Goal: Task Accomplishment & Management: Use online tool/utility

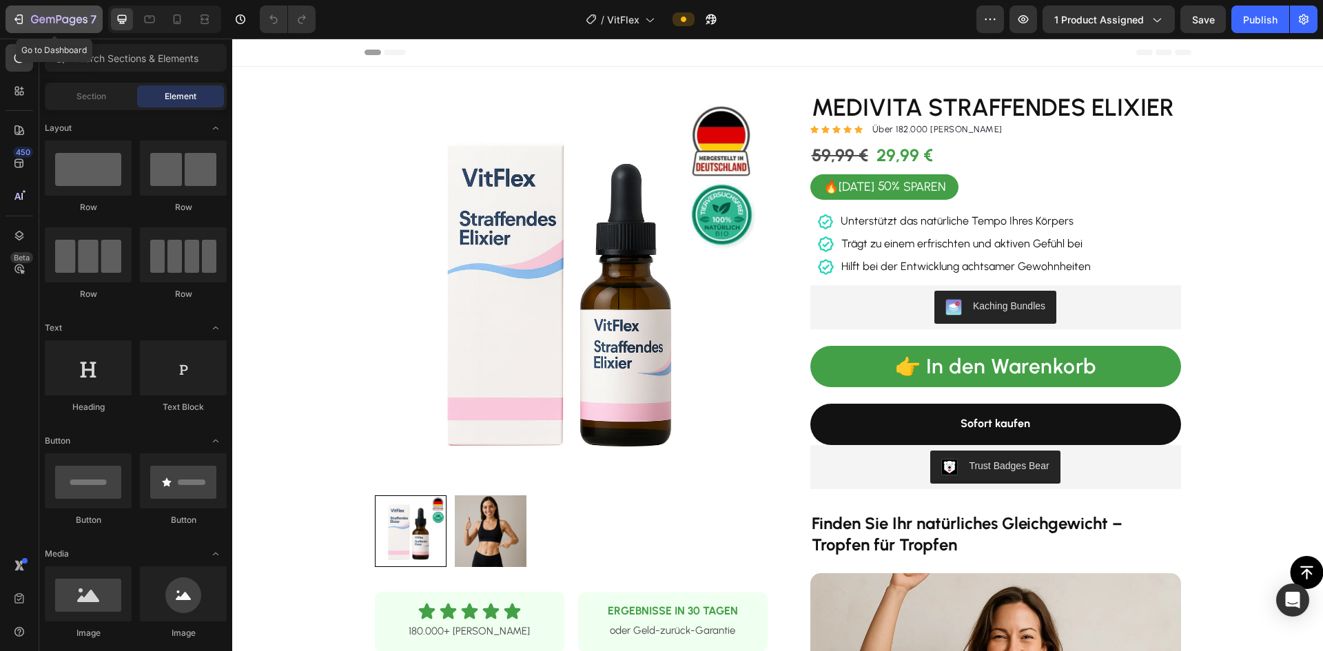
click at [21, 16] on icon "button" at bounding box center [19, 19] width 14 height 14
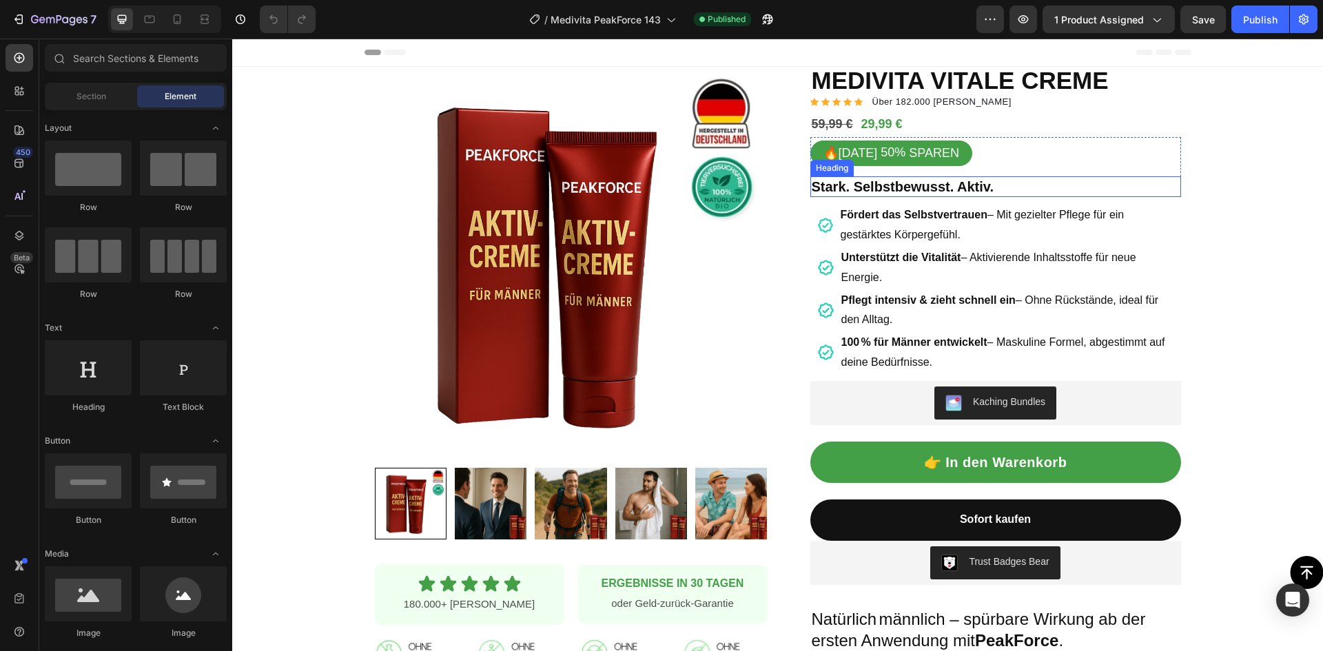
click at [1003, 192] on h2 "Stark. Selbstbewusst. Aktiv." at bounding box center [995, 186] width 371 height 21
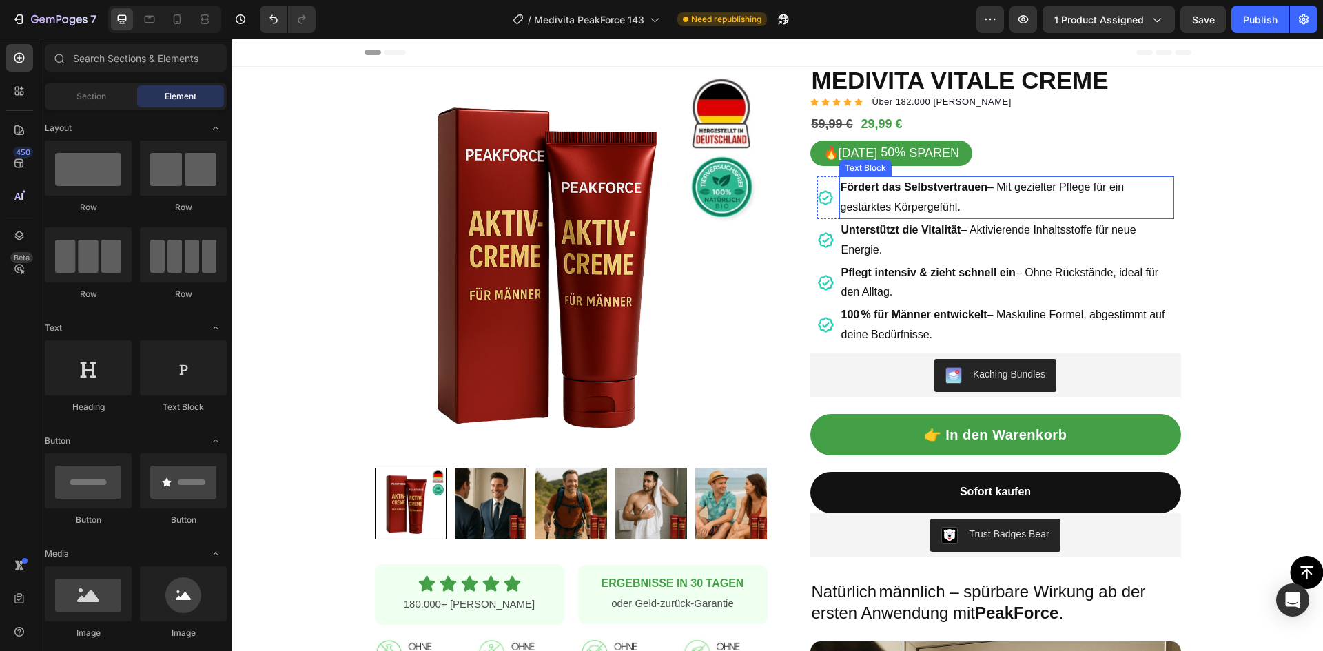
click at [938, 200] on p "Fördert das Selbstvertrauen – Mit gezielter Pflege für ein gestärktes Körpergef…" at bounding box center [1007, 198] width 332 height 40
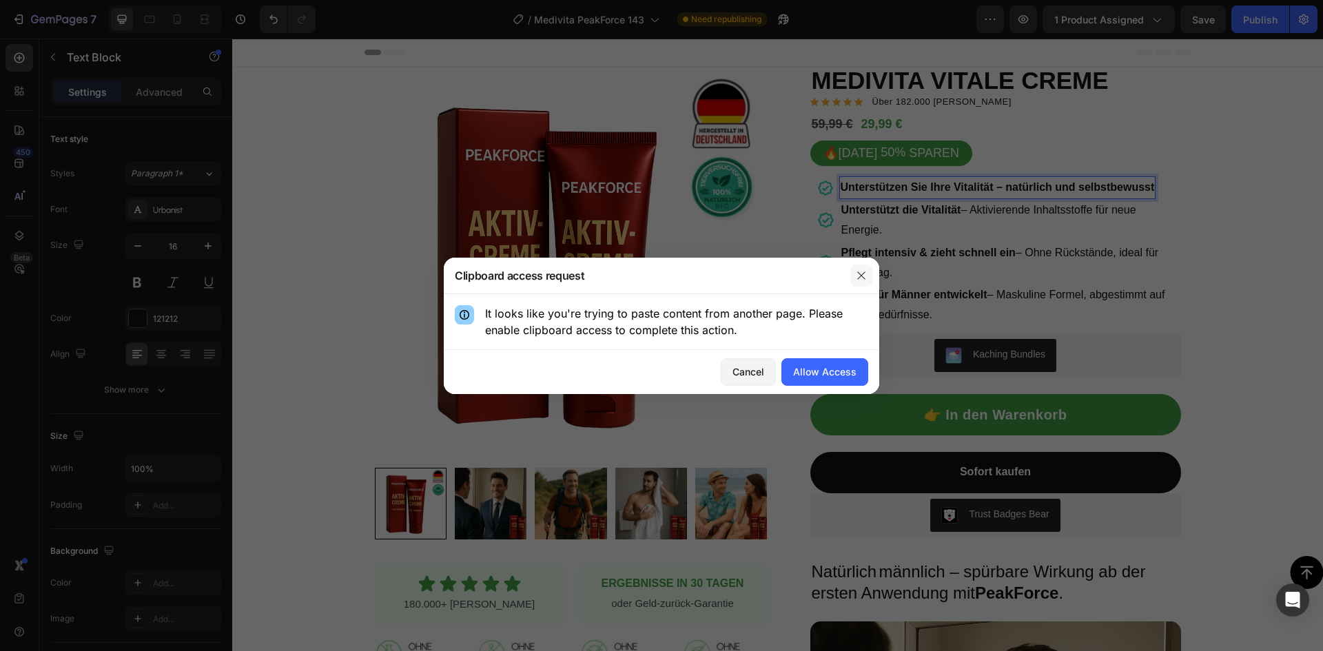
click at [858, 273] on icon "button" at bounding box center [861, 275] width 11 height 11
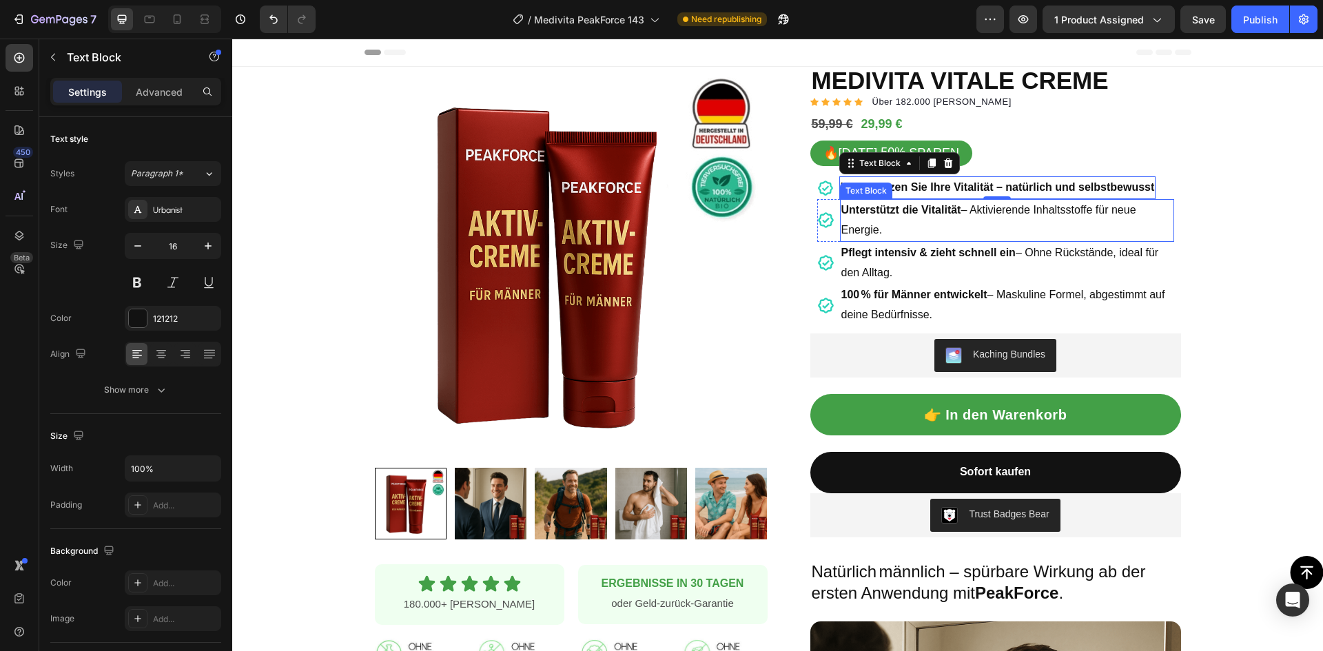
click at [928, 221] on p "Unterstützt die Vitalität – Aktivierende Inhaltsstoffe für neue Energie." at bounding box center [1006, 221] width 331 height 40
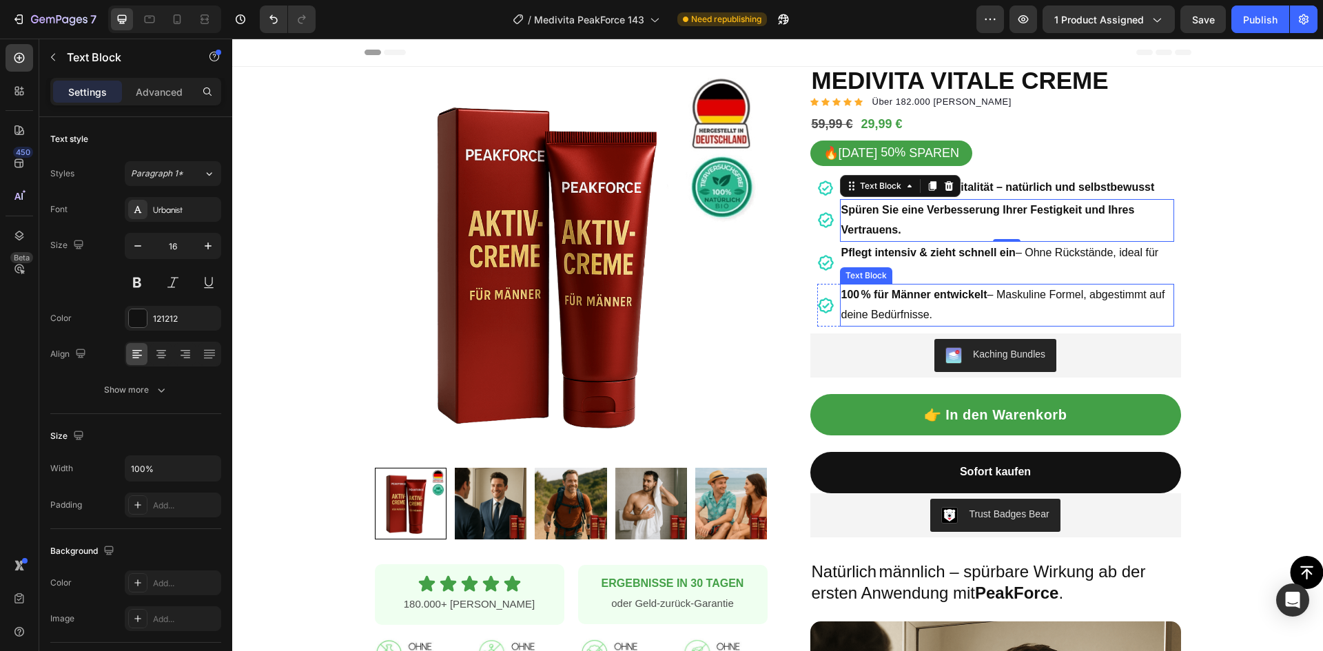
click at [956, 243] on p "Pflegt intensiv & zieht schnell ein – Ohne Rückstände, ideal für den Alltag." at bounding box center [1006, 263] width 331 height 40
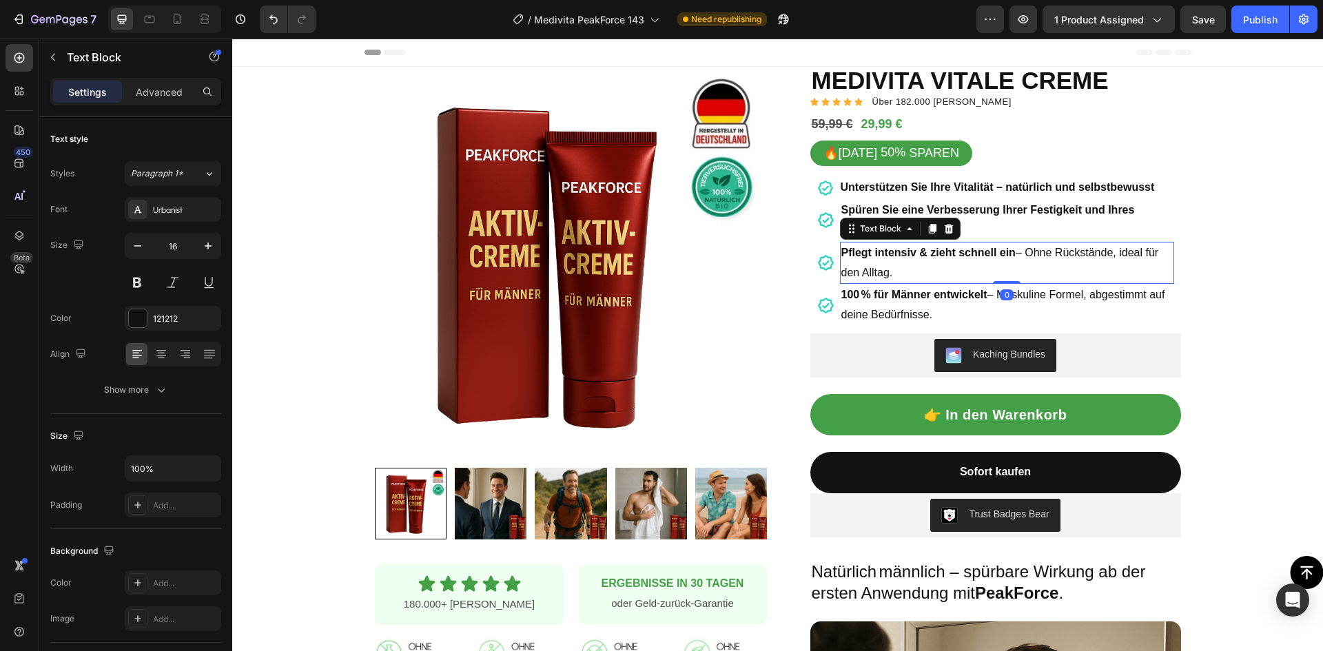
click at [956, 243] on p "Pflegt intensiv & zieht schnell ein – Ohne Rückstände, ideal für den Alltag." at bounding box center [1006, 263] width 331 height 40
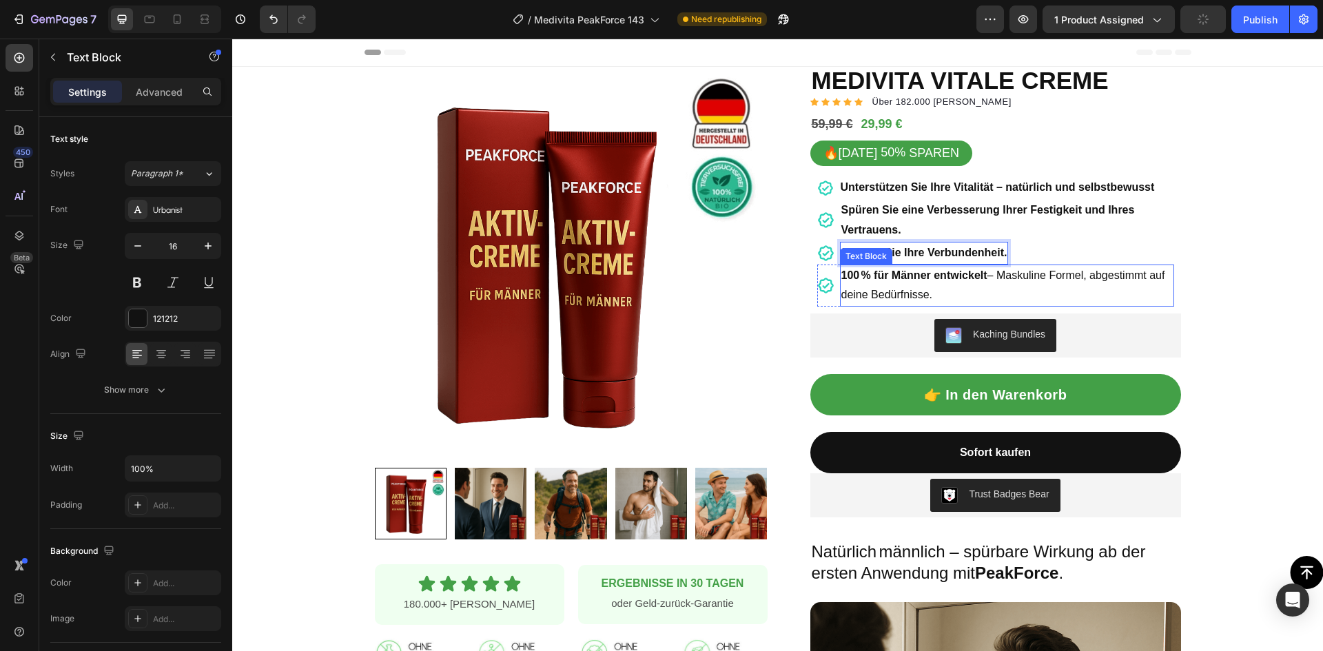
click at [895, 274] on p "100 % für Männer entwickelt – Maskuline Formel, abgestimmt auf deine Bedürfniss…" at bounding box center [1006, 286] width 331 height 40
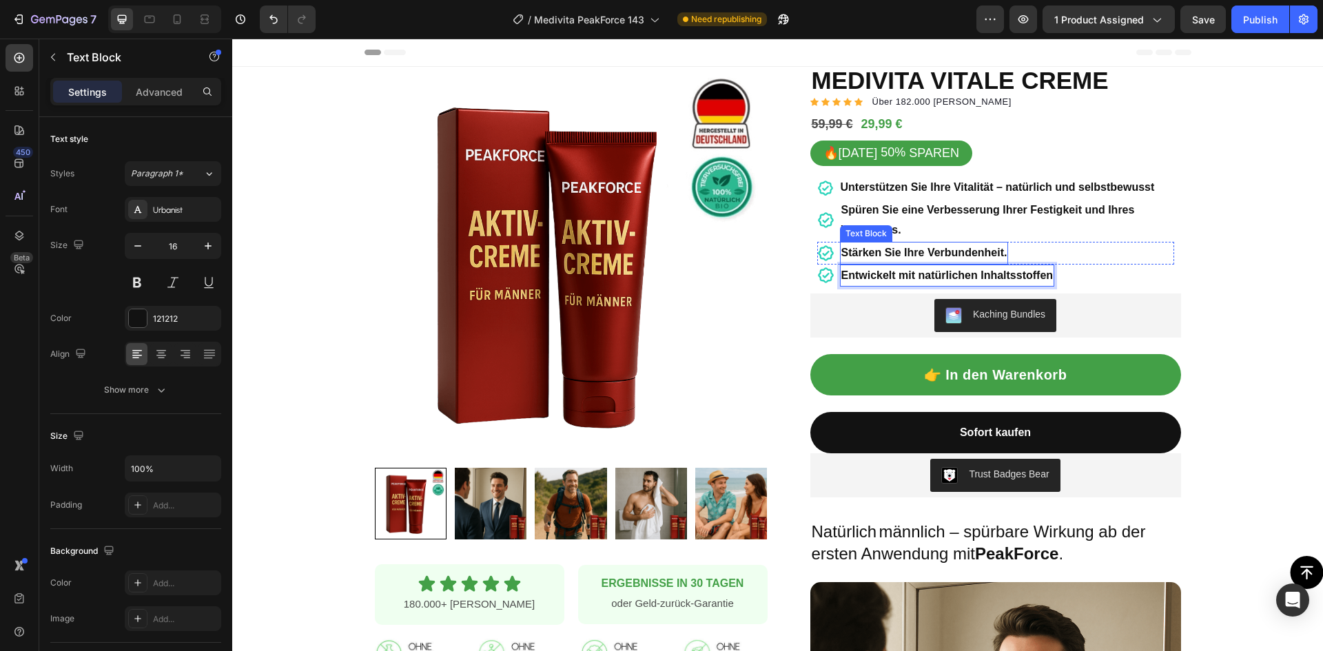
click at [983, 247] on strong "Stärken Sie Ihre Verbundenheit." at bounding box center [924, 253] width 166 height 12
click at [990, 247] on strong "Stärken Sie Ihre Verbundenheit." at bounding box center [924, 253] width 166 height 12
click at [1135, 208] on strong "Spüren Sie eine Verbesserung Ihrer Festigkeit und Ihres Vertrauens." at bounding box center [988, 220] width 294 height 32
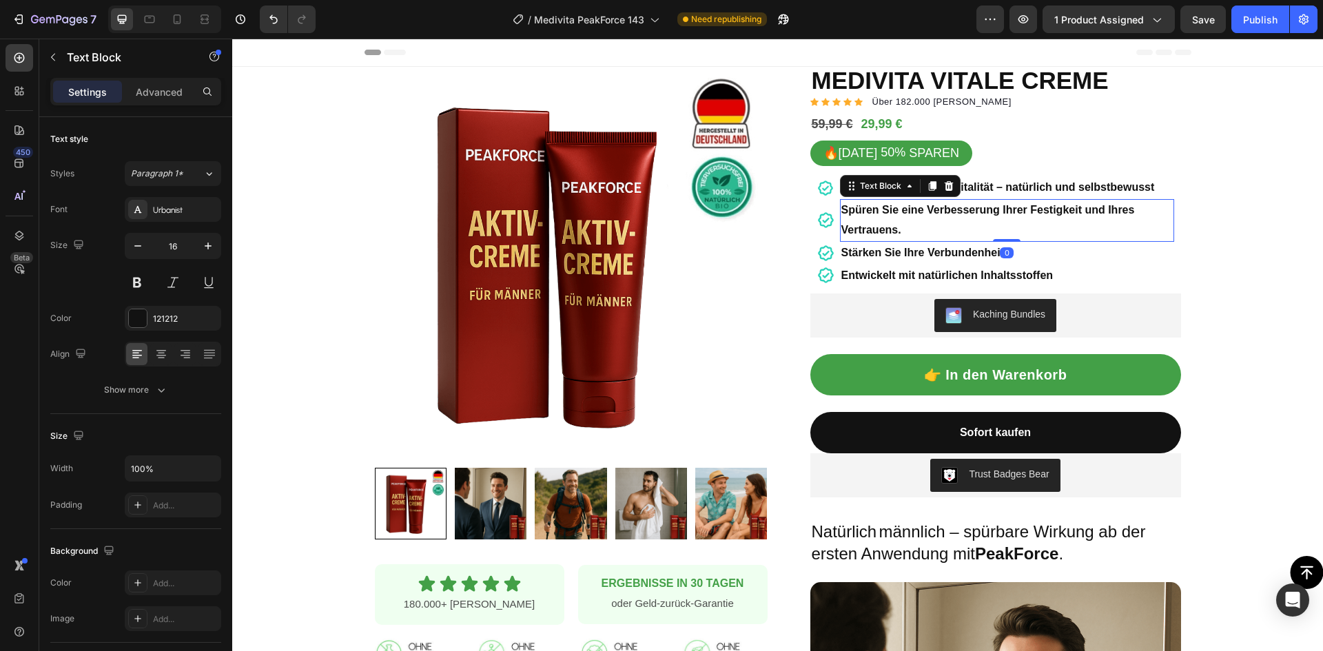
click at [1135, 212] on strong "Spüren Sie eine Verbesserung Ihrer Festigkeit und Ihres Vertrauens." at bounding box center [988, 220] width 294 height 32
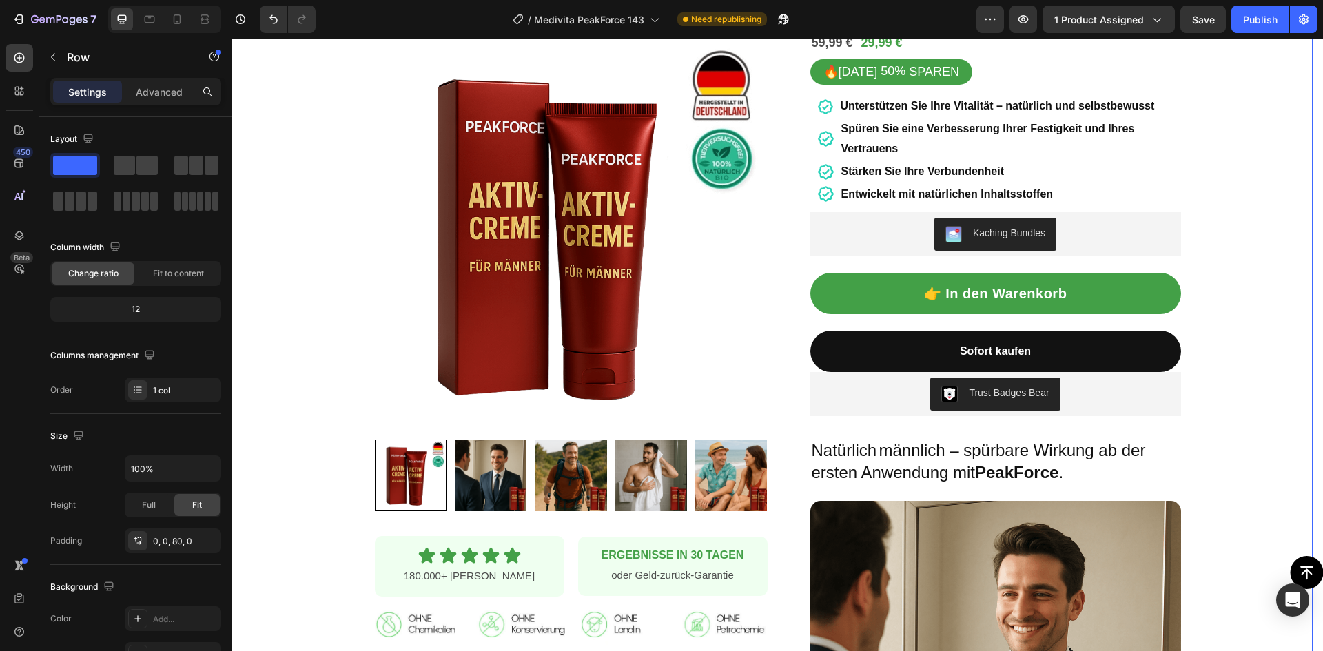
scroll to position [207, 0]
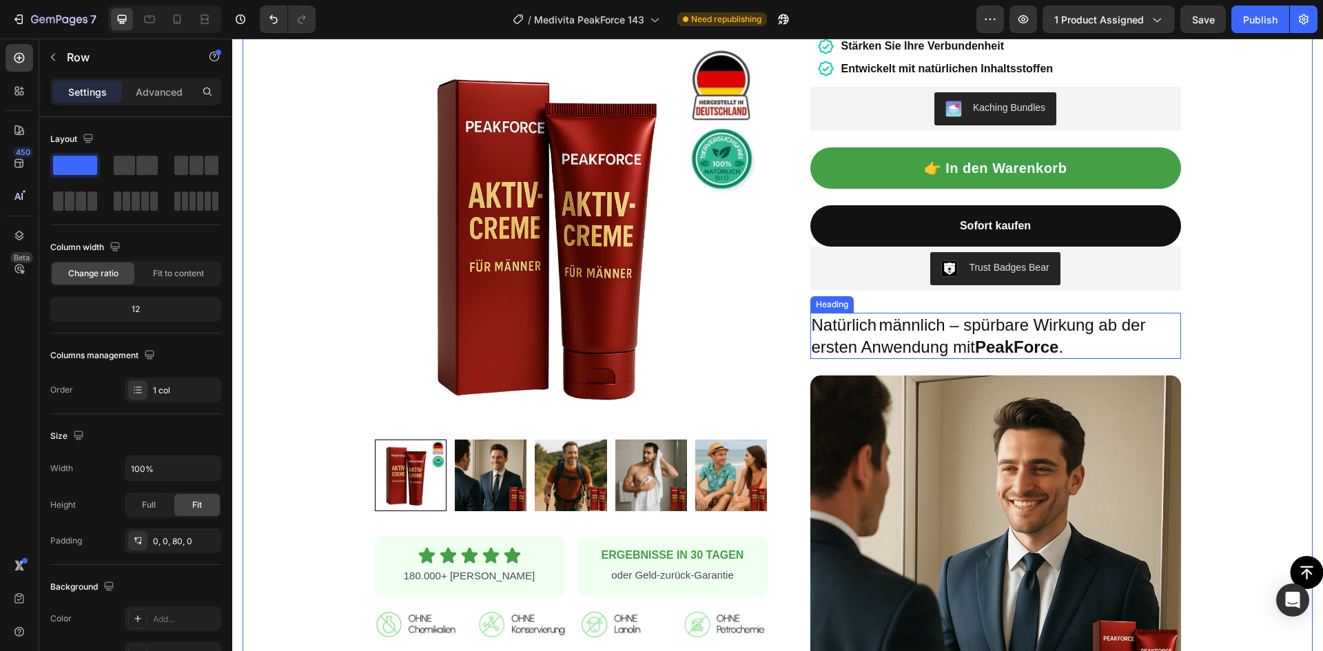
click at [951, 313] on h2 "Natürlich männlich – spürbare Wirkung ab der ersten Anwendung mit  PeakForce ." at bounding box center [995, 335] width 371 height 45
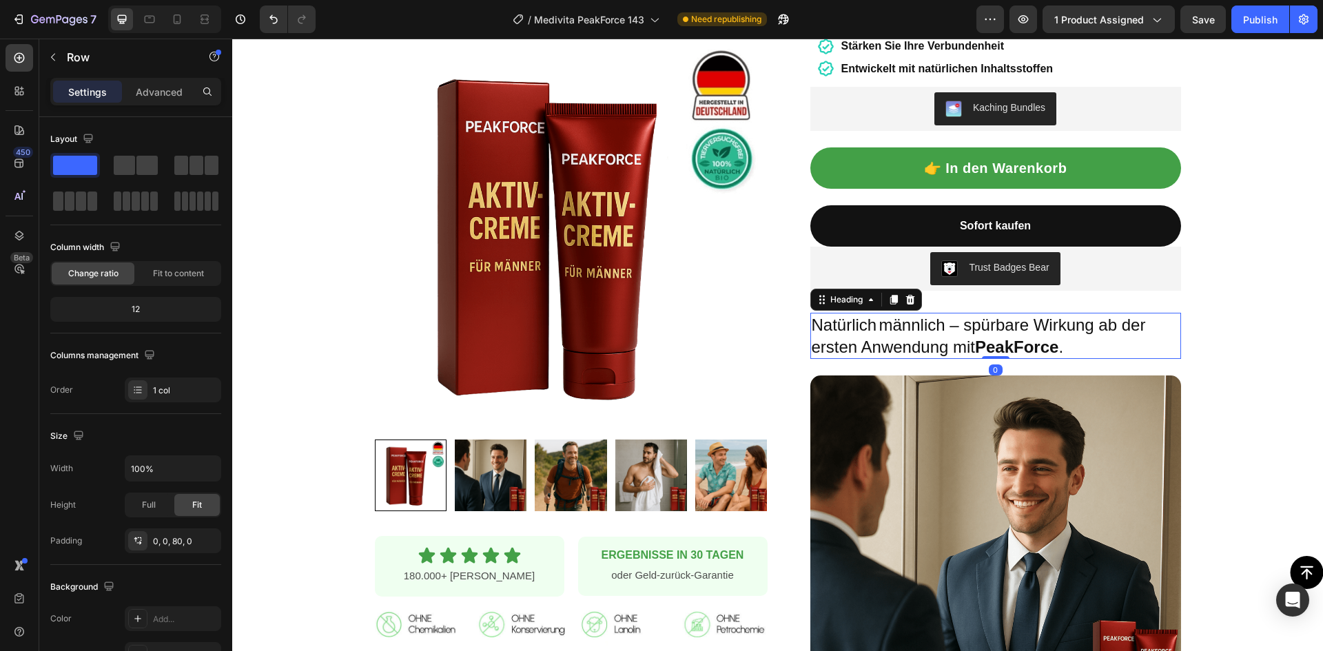
click at [951, 313] on h2 "Natürlich männlich – spürbare Wirkung ab der ersten Anwendung mit  PeakForce ." at bounding box center [995, 335] width 371 height 45
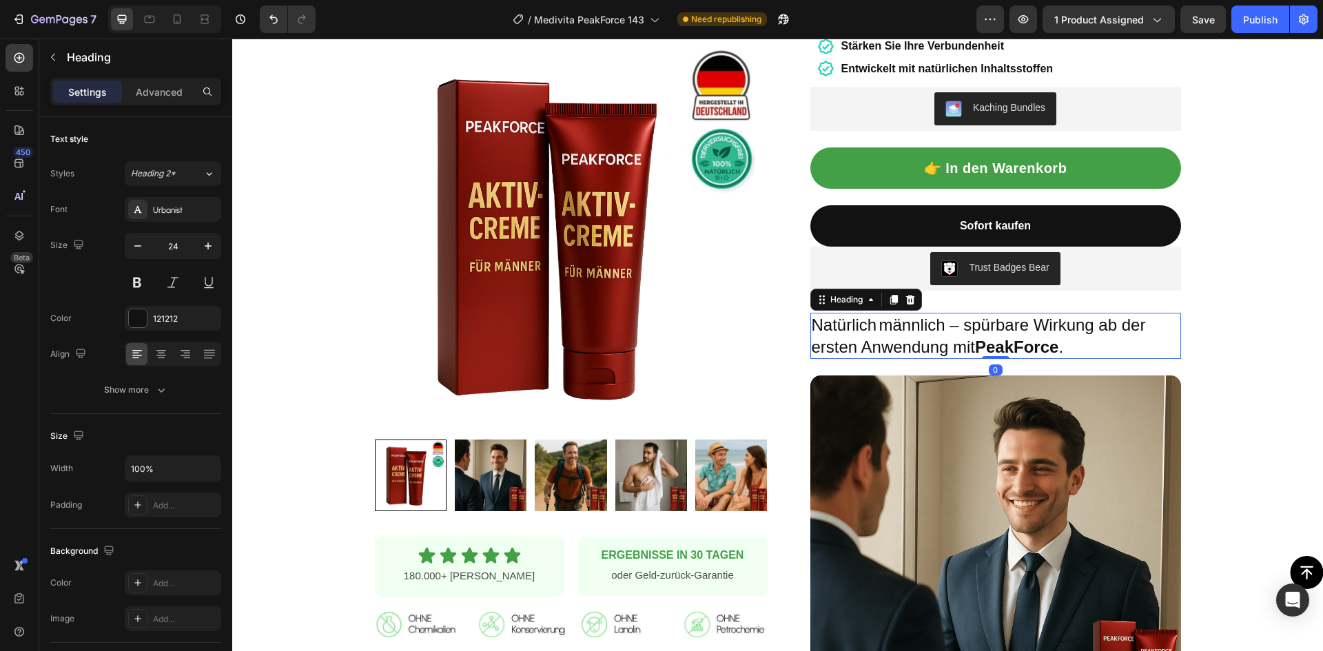
click at [951, 314] on p "Natürlich männlich – spürbare Wirkung ab der ersten Anwendung mit  PeakForce ." at bounding box center [996, 335] width 368 height 43
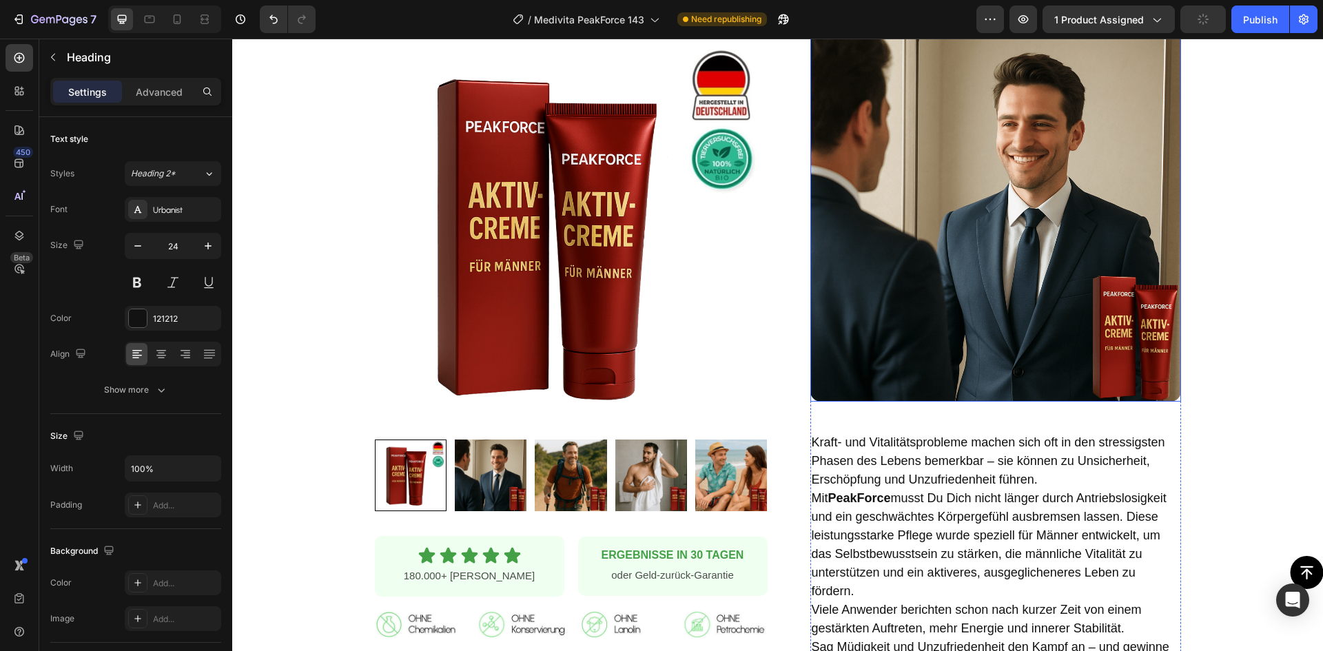
scroll to position [551, 0]
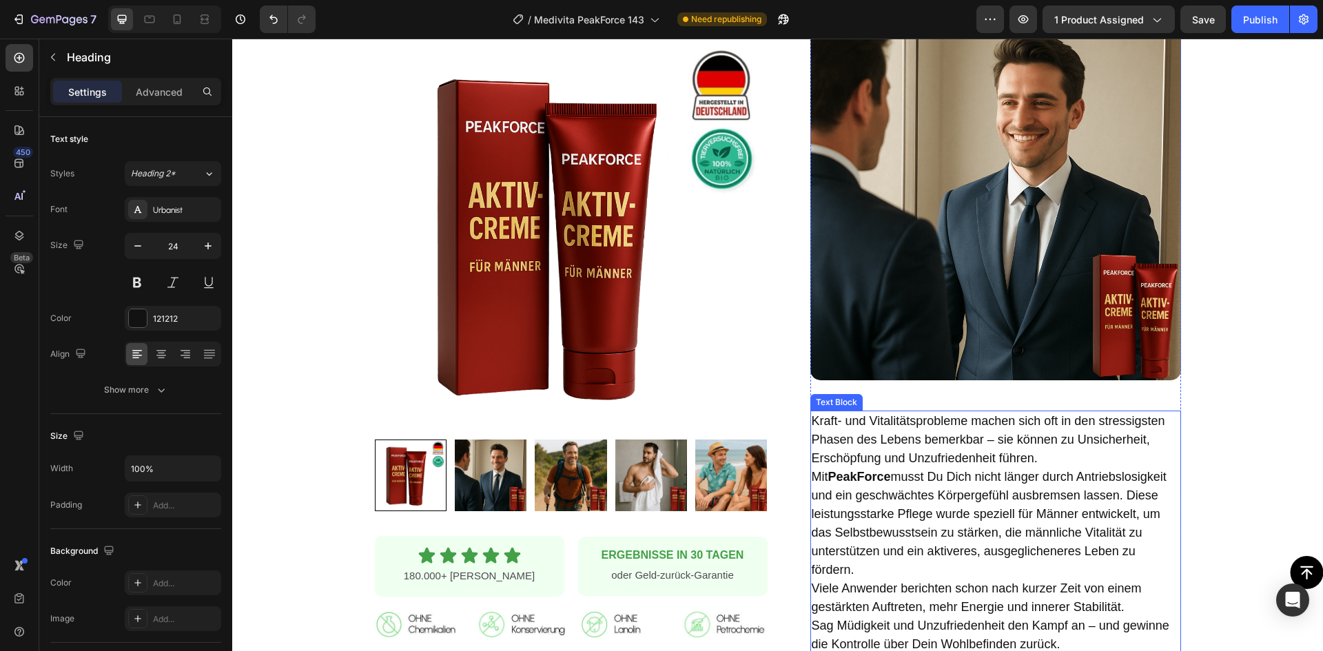
click at [983, 468] on p "Mit PeakForce musst Du Dich nicht länger durch Antriebslosigkeit und ein geschw…" at bounding box center [996, 524] width 368 height 112
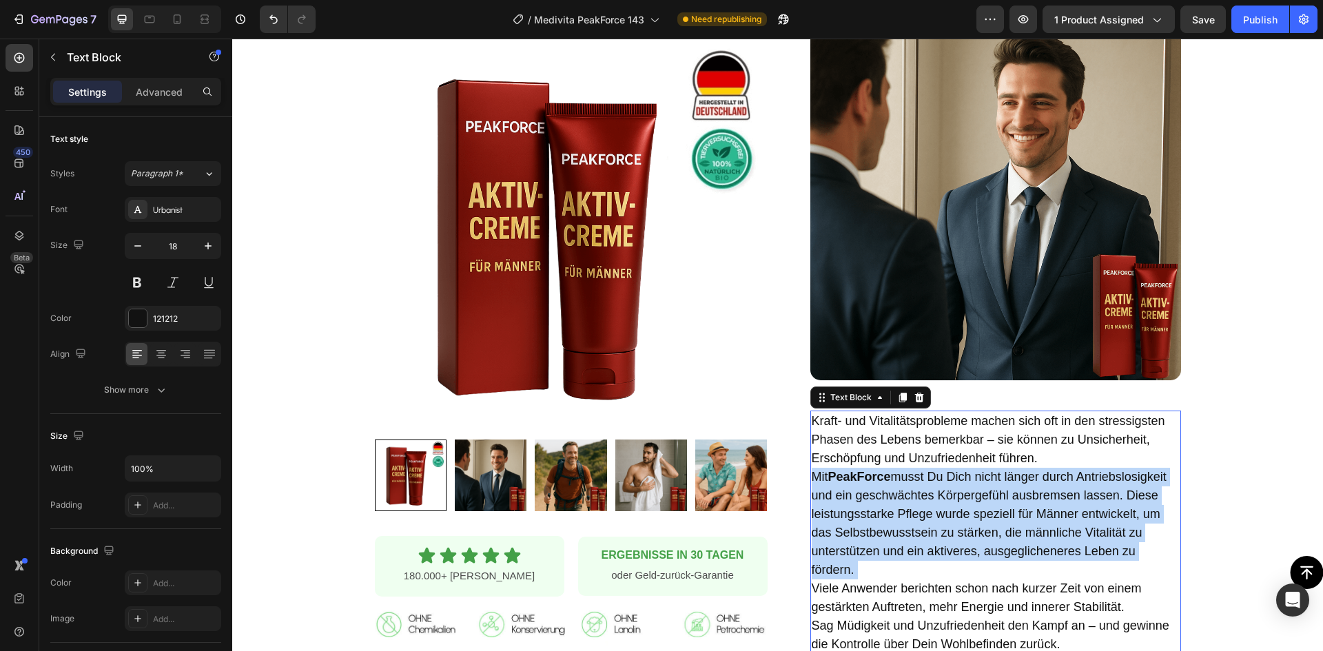
click at [983, 468] on p "Mit PeakForce musst Du Dich nicht länger durch Antriebslosigkeit und ein geschw…" at bounding box center [996, 524] width 368 height 112
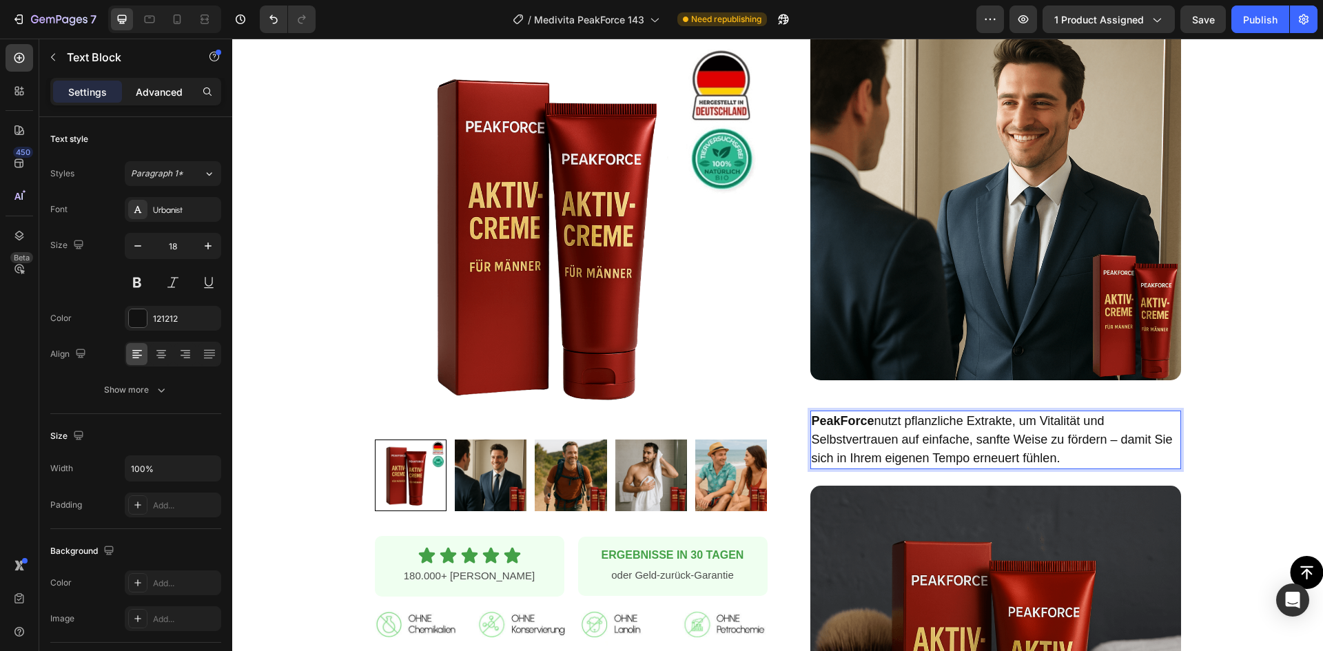
click at [158, 92] on p "Advanced" at bounding box center [159, 92] width 47 height 14
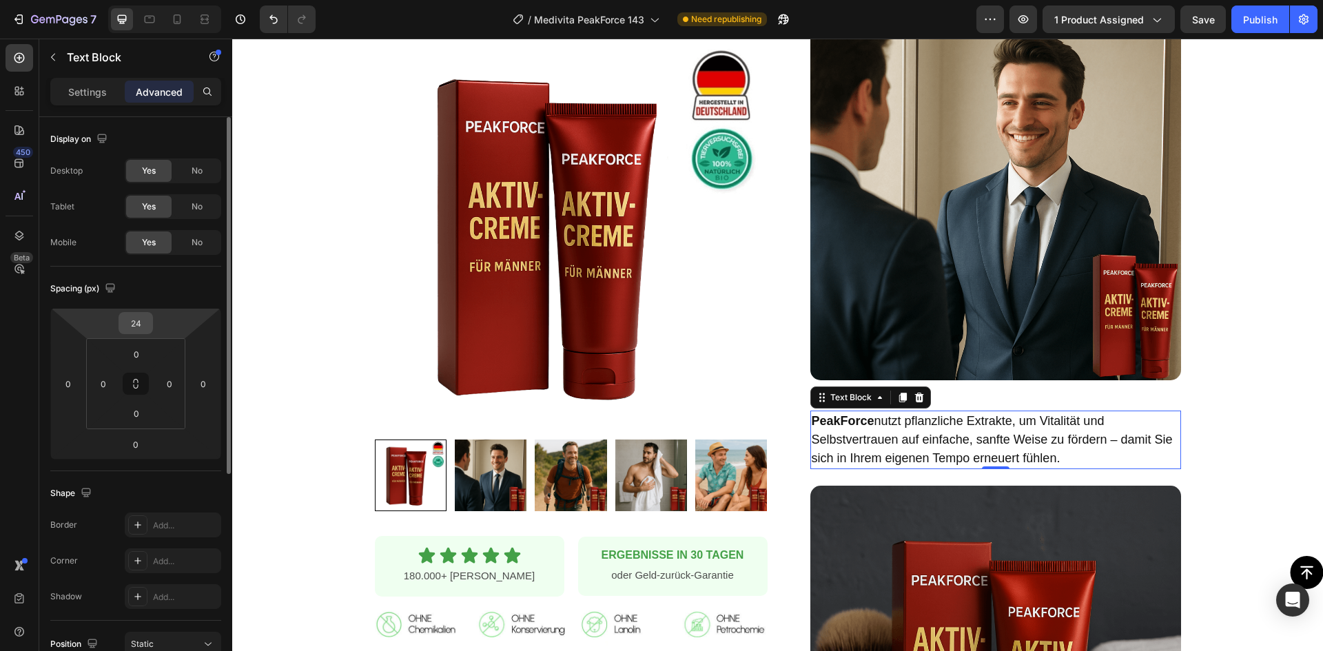
click at [132, 316] on input "24" at bounding box center [136, 323] width 28 height 21
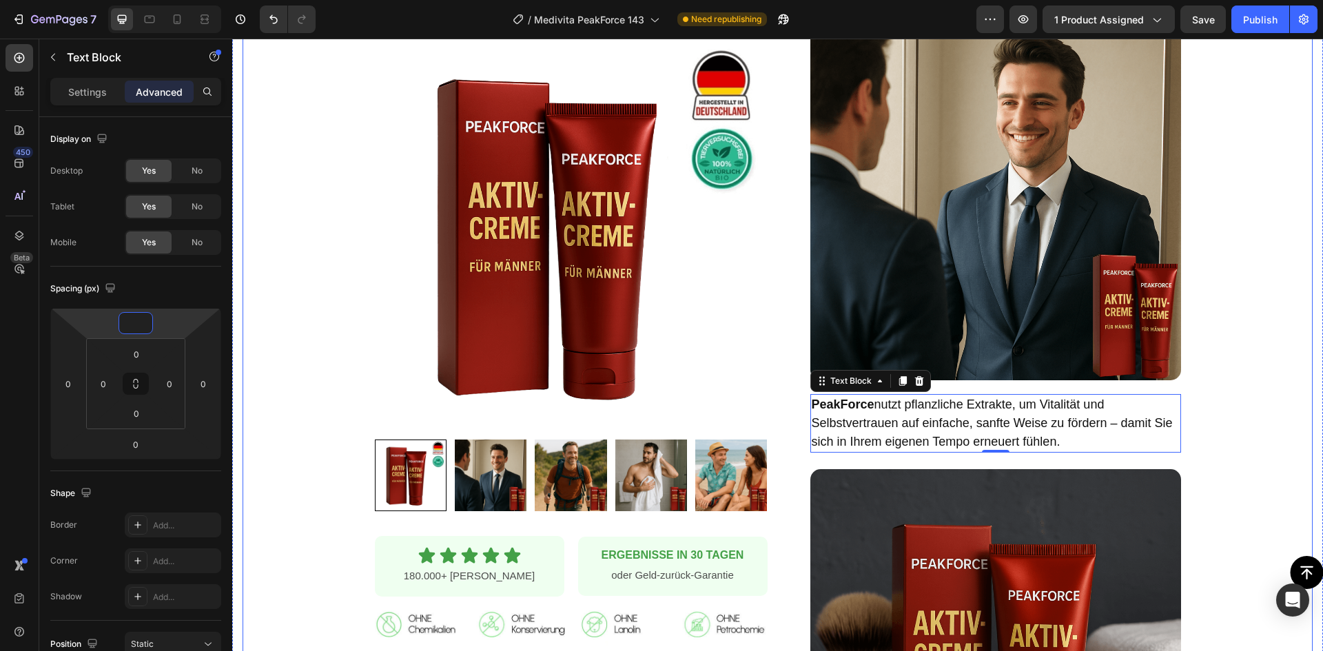
click at [1232, 312] on div "Product Images Row Icon Icon Icon Icon Icon Icon List 180.000+ zufriedene Kunde…" at bounding box center [778, 394] width 1070 height 1756
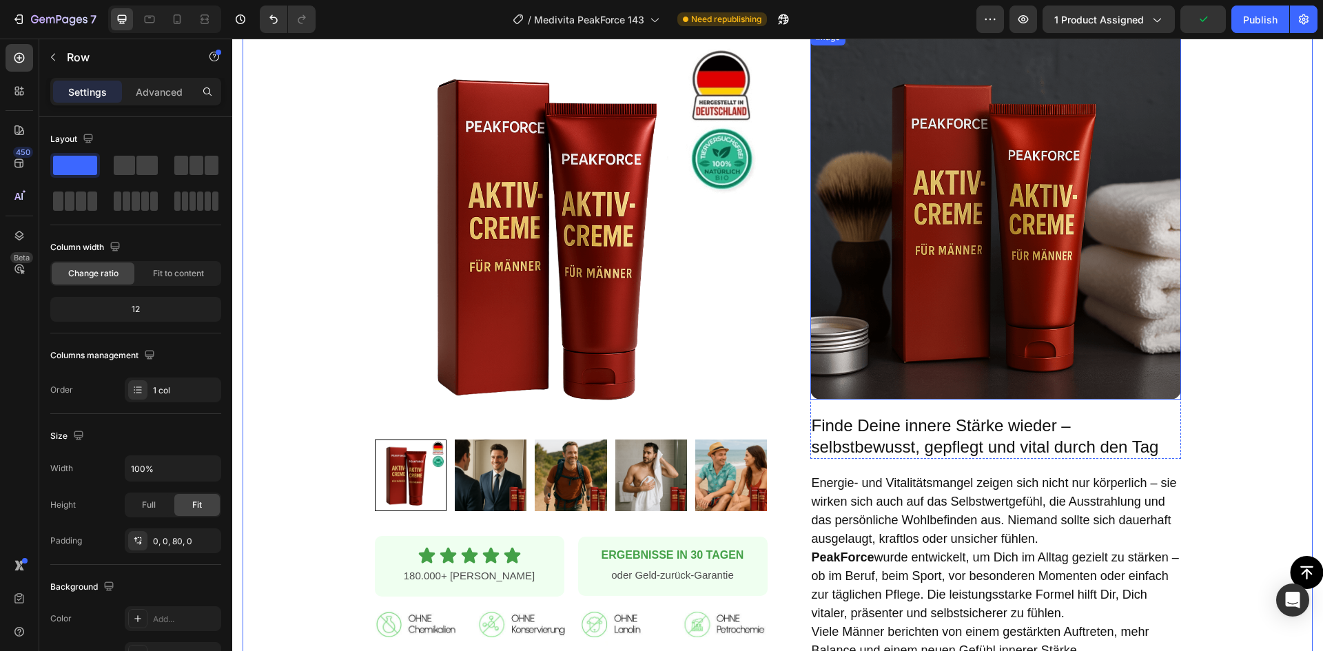
scroll to position [1034, 0]
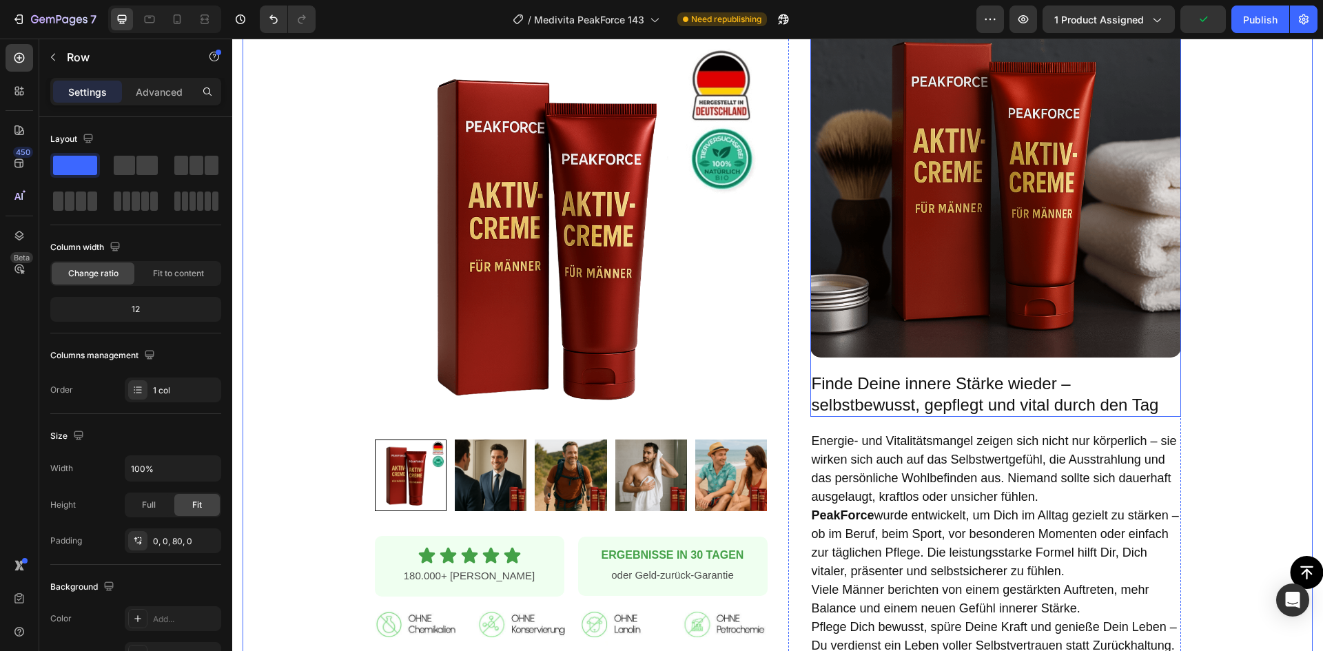
click at [910, 376] on h2 "Finde Deine innere Stärke wieder – selbstbewusst, gepflegt und vital durch den …" at bounding box center [995, 393] width 371 height 45
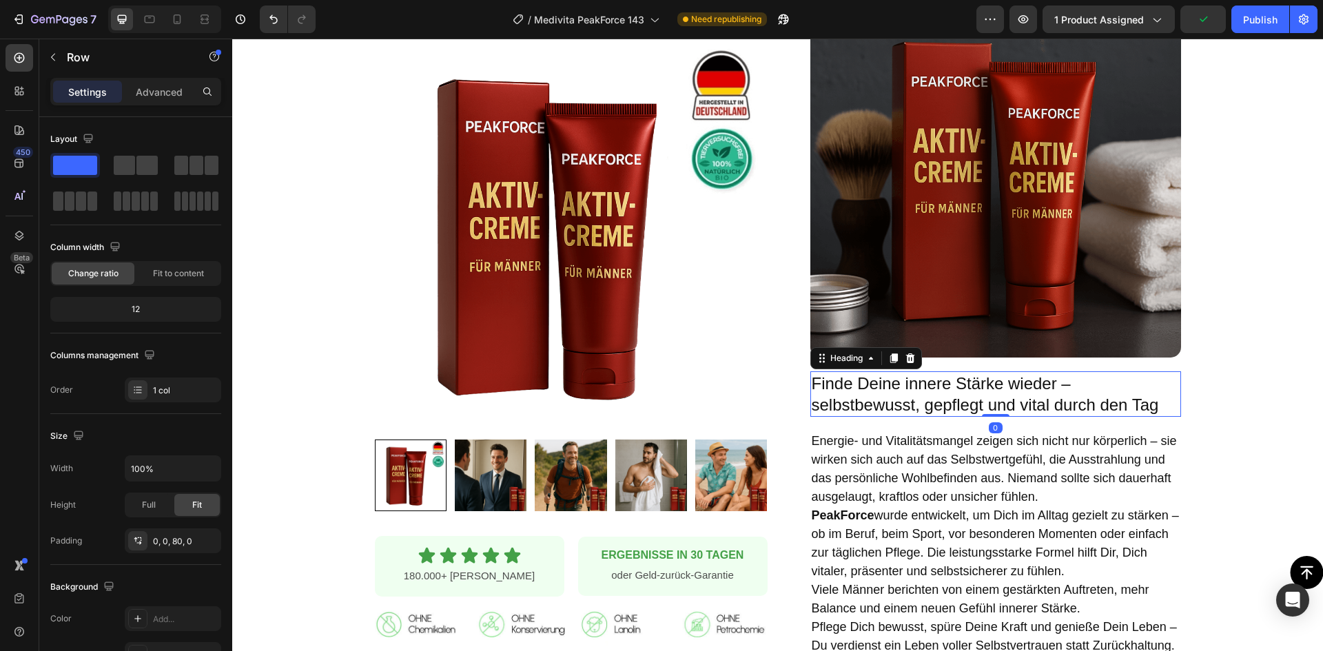
click at [910, 376] on h2 "Finde Deine innere Stärke wieder – selbstbewusst, gepflegt und vital durch den …" at bounding box center [995, 393] width 371 height 45
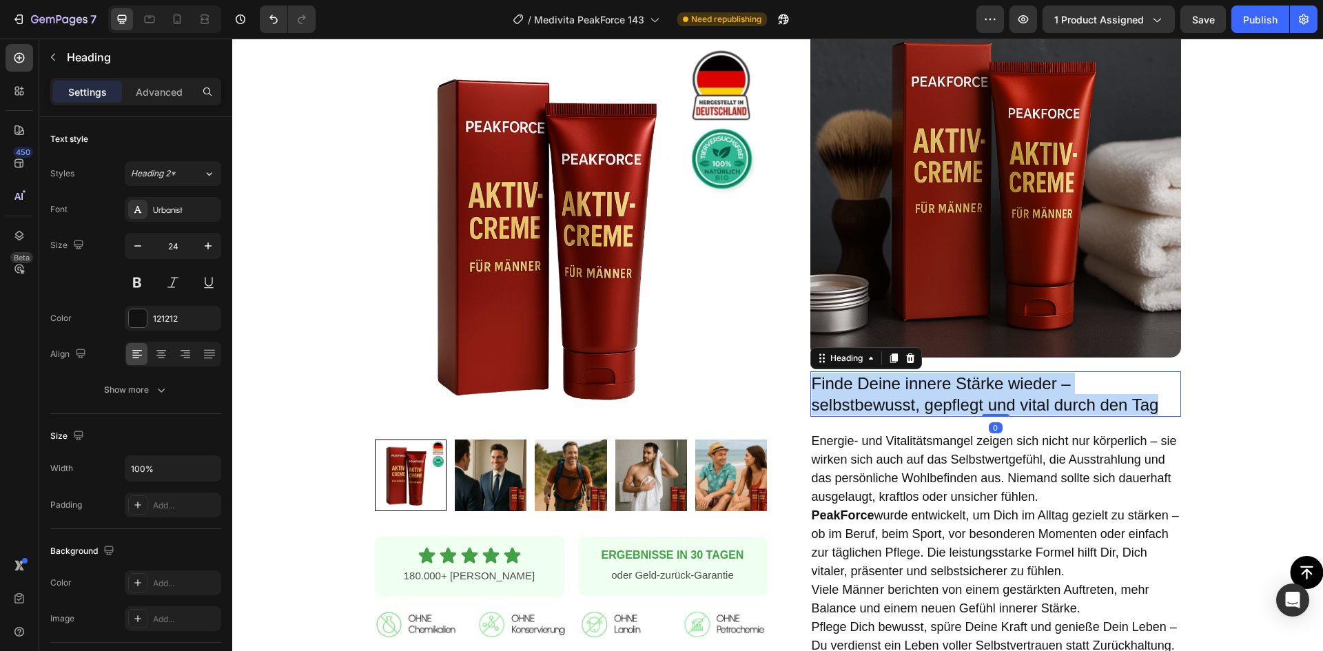
click at [910, 376] on p "Finde Deine innere Stärke wieder – selbstbewusst, gepflegt und vital durch den …" at bounding box center [996, 394] width 368 height 43
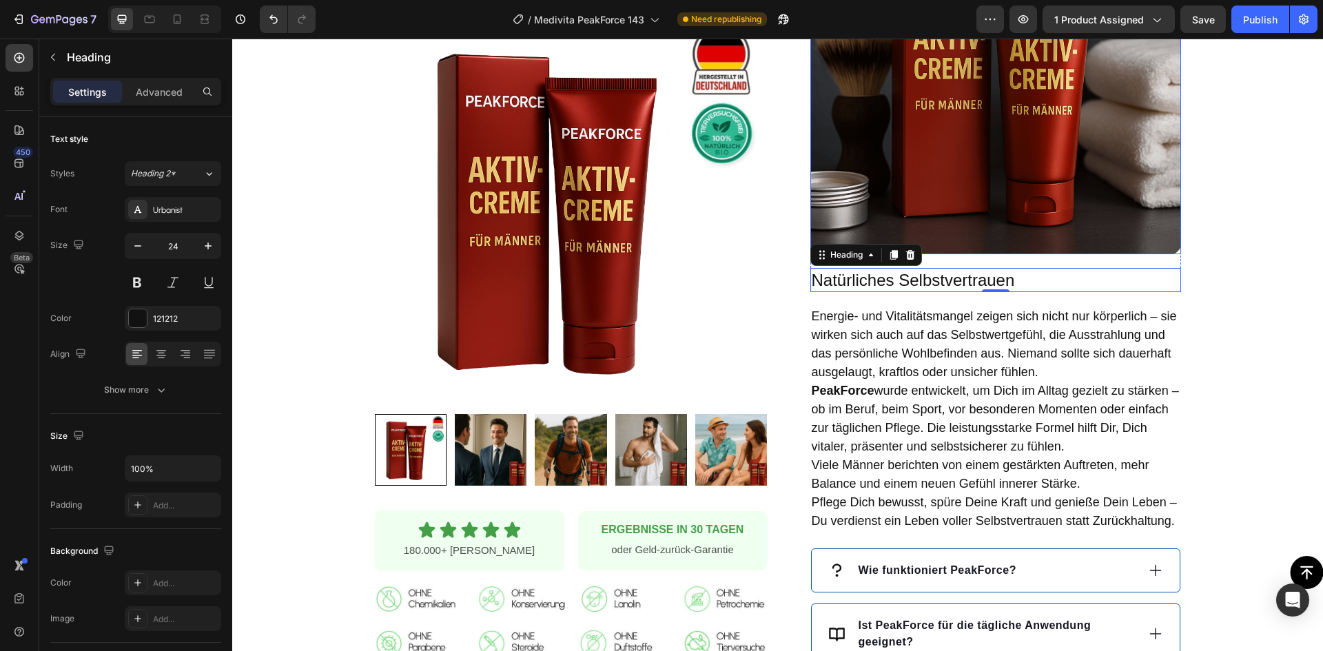
scroll to position [1241, 0]
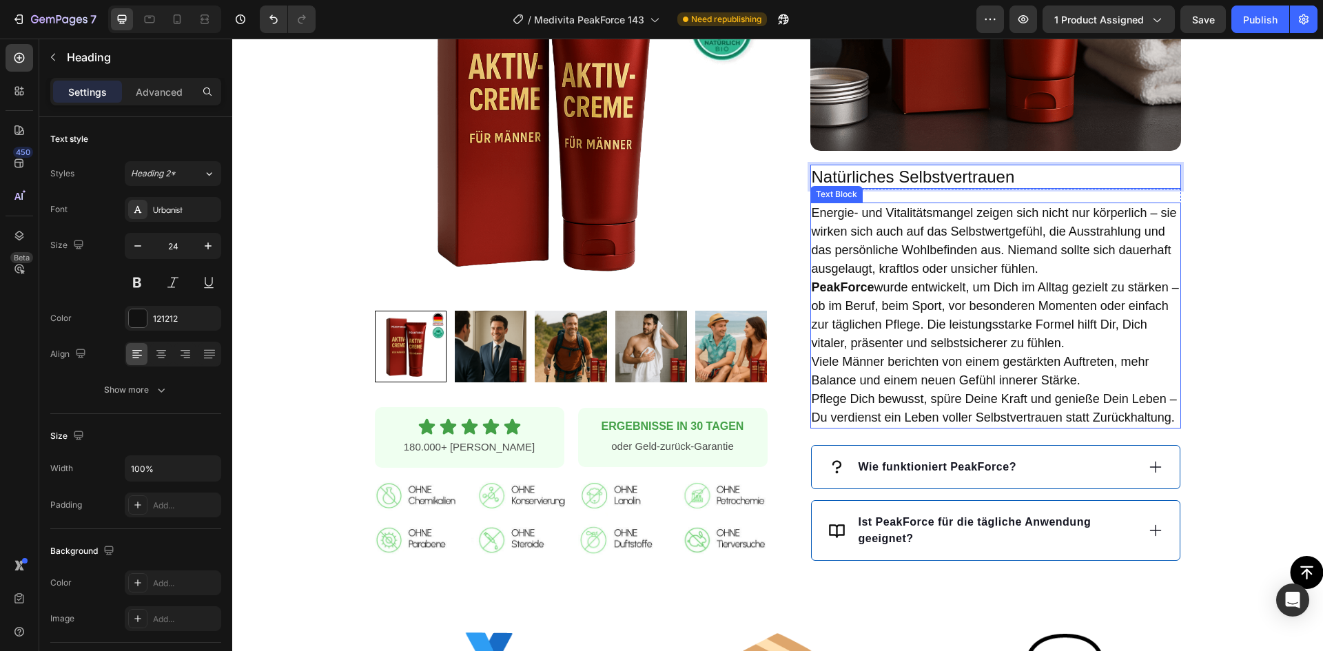
click at [972, 314] on p "PeakForce wurde entwickelt, um Dich im Alltag gezielt zu stärken – ob im Beruf,…" at bounding box center [996, 315] width 368 height 74
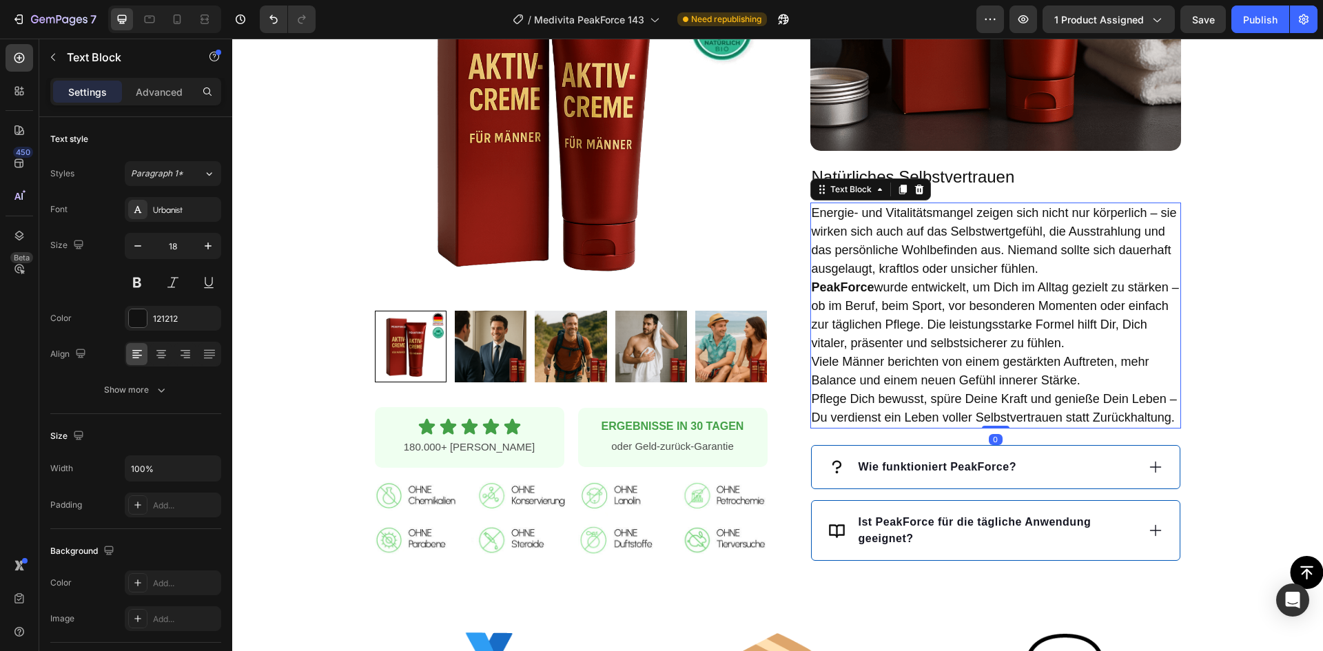
click at [972, 314] on p "PeakForce wurde entwickelt, um Dich im Alltag gezielt zu stärken – ob im Beruf,…" at bounding box center [996, 315] width 368 height 74
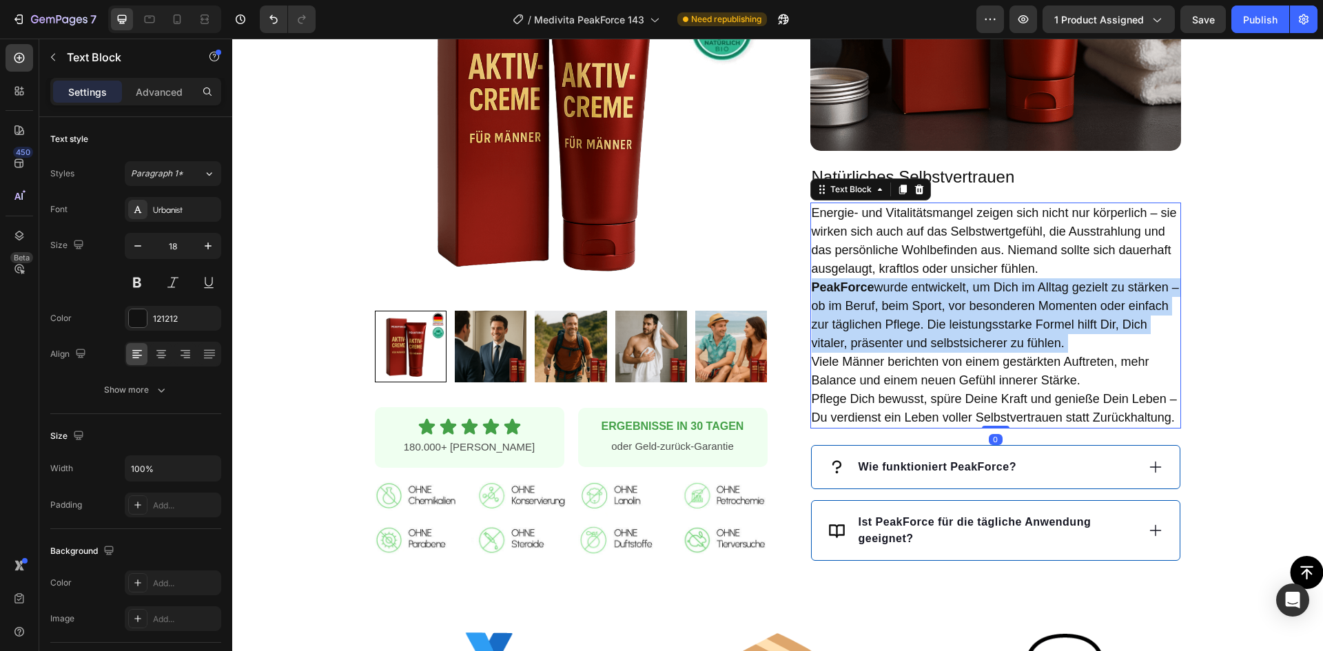
click at [972, 314] on p "PeakForce wurde entwickelt, um Dich im Alltag gezielt zu stärken – ob im Beruf,…" at bounding box center [996, 315] width 368 height 74
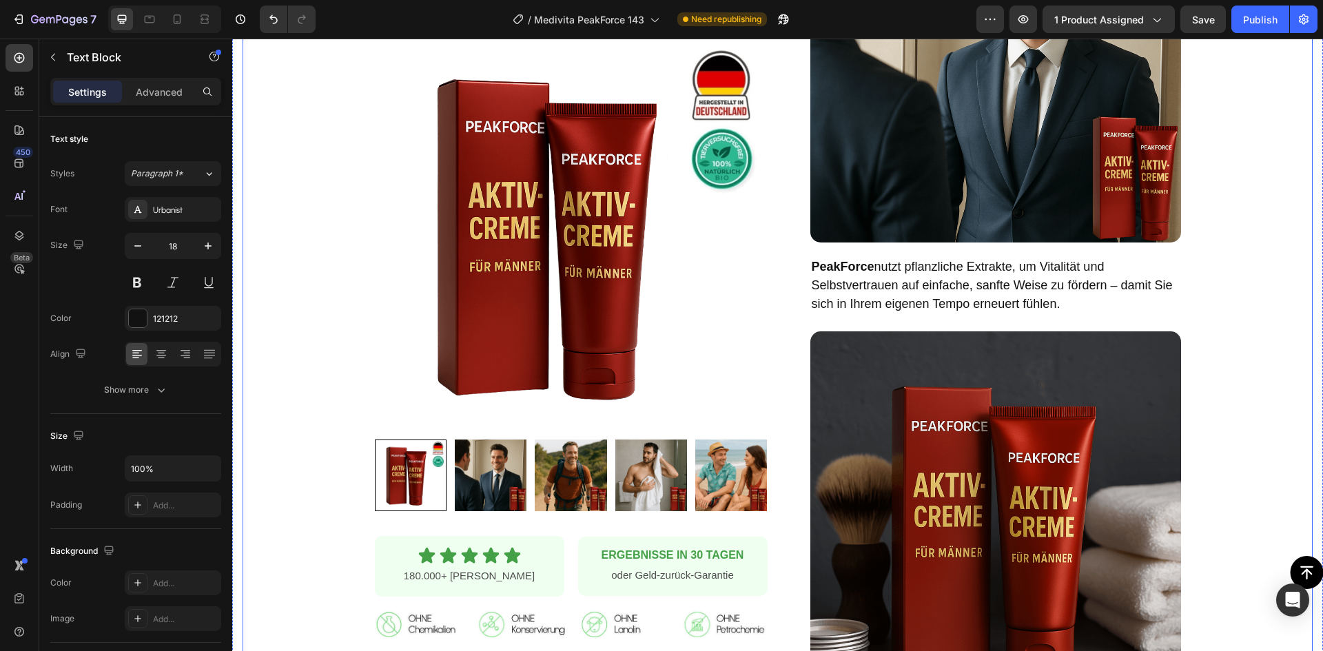
click at [1268, 305] on div "Product Images Row Icon Icon Icon Icon Icon Icon List 180.000+ zufriedene Kunde…" at bounding box center [778, 161] width 1070 height 1567
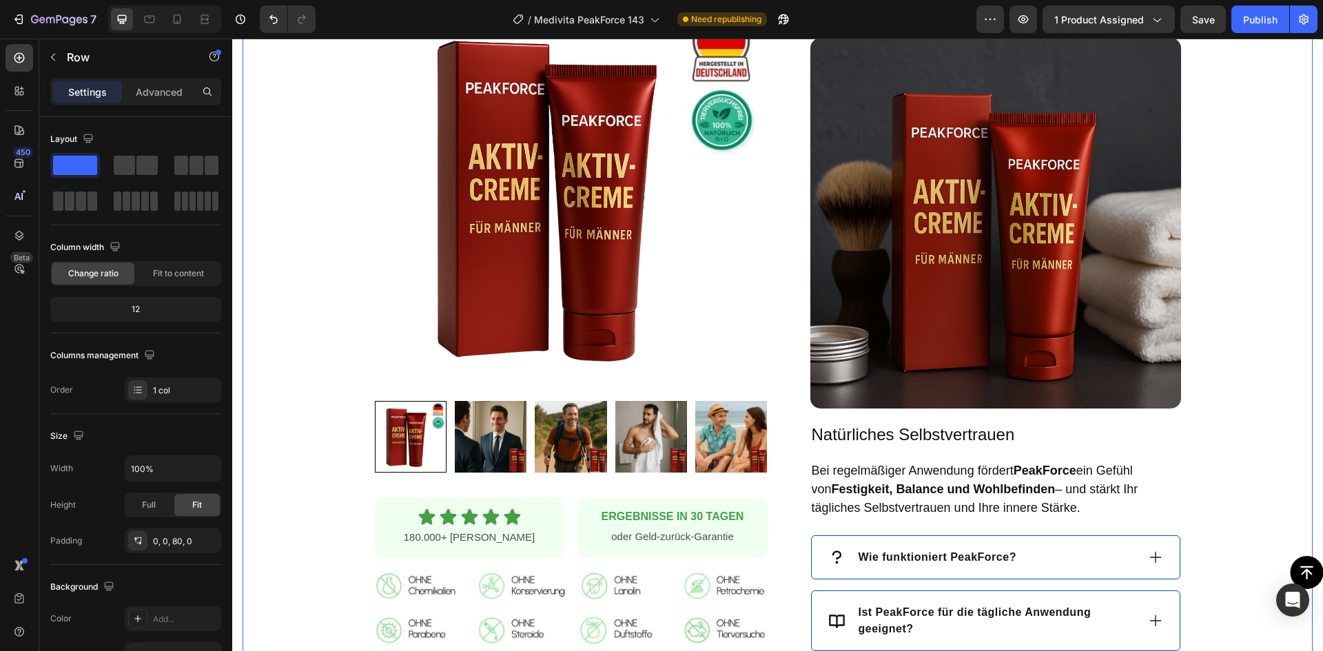
scroll to position [1103, 0]
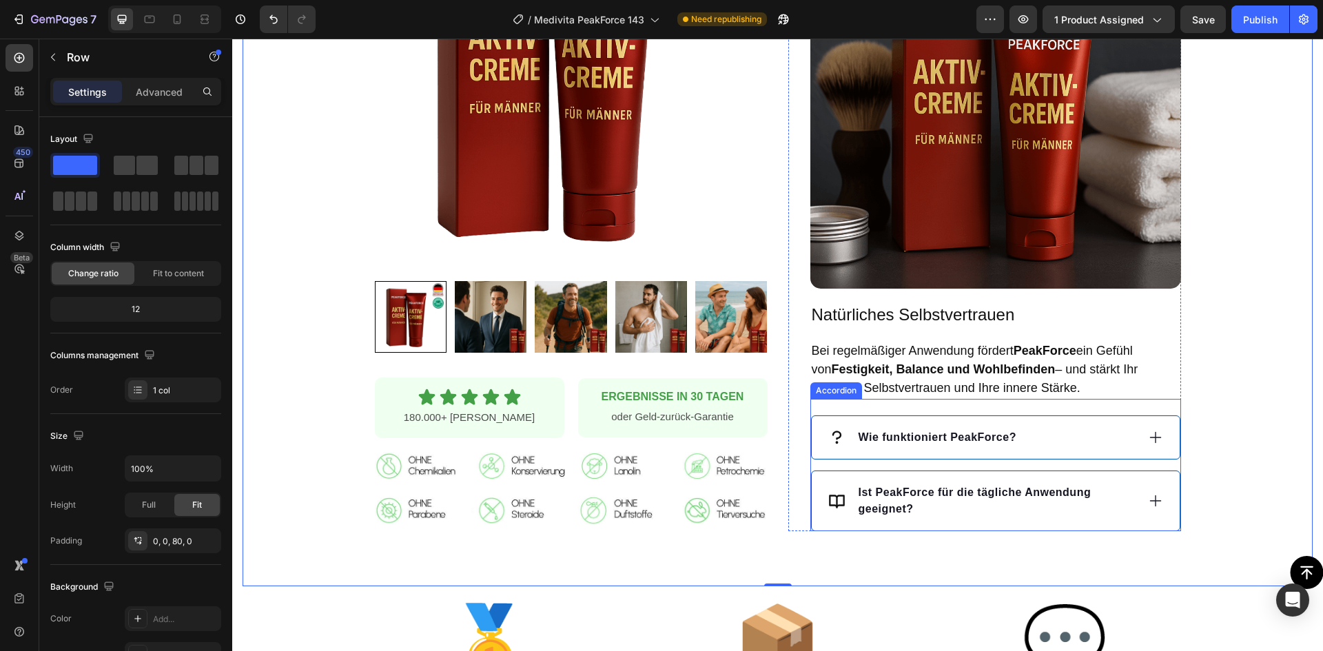
click at [913, 431] on strong "Wie funktioniert PeakForce?" at bounding box center [938, 437] width 158 height 12
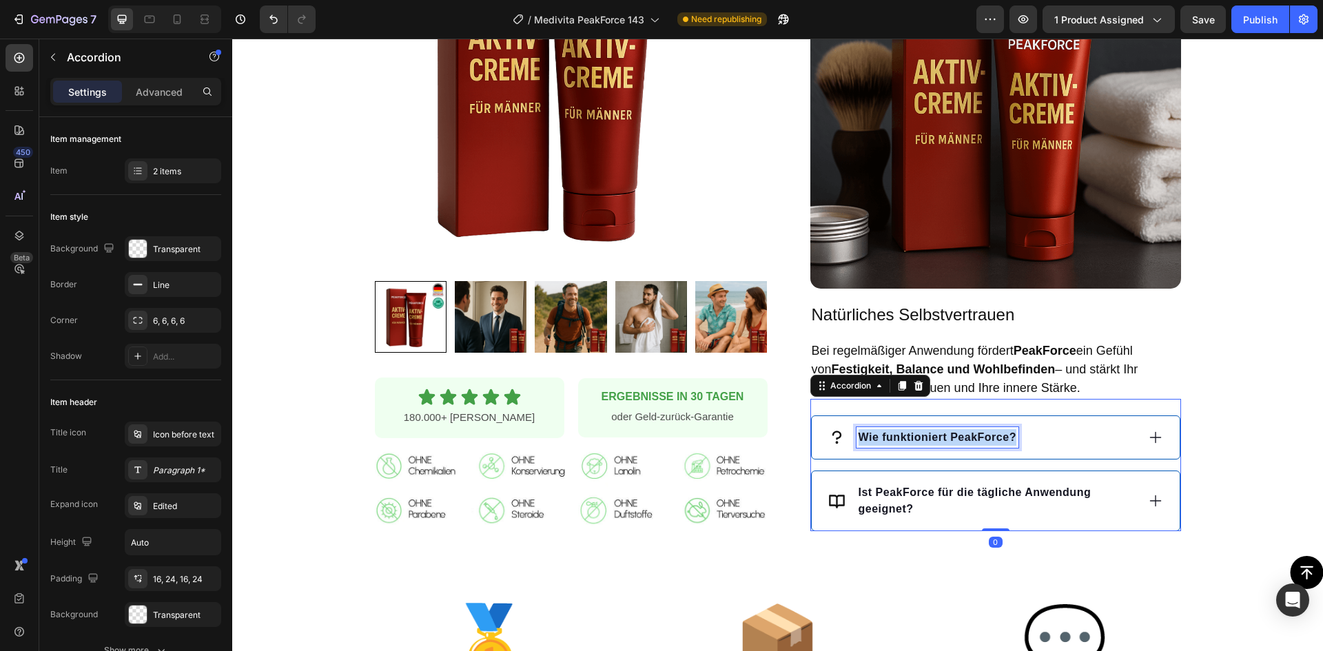
click at [913, 431] on strong "Wie funktioniert PeakForce?" at bounding box center [938, 437] width 158 height 12
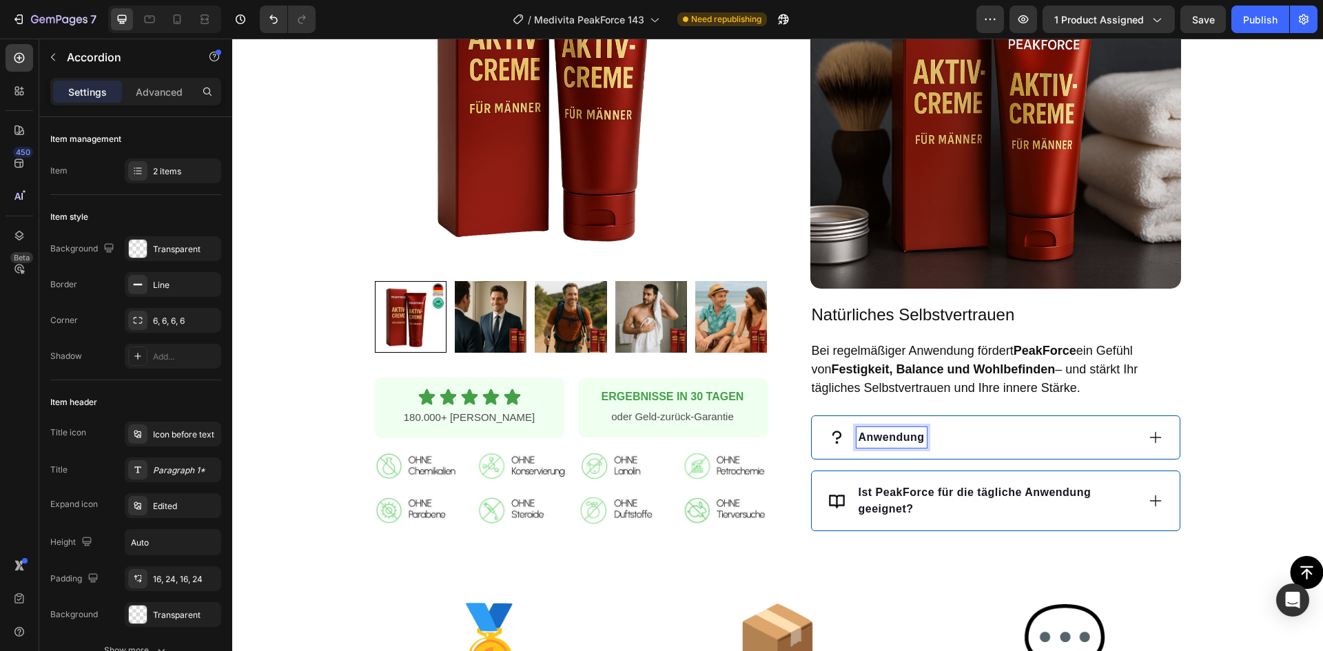
click at [995, 427] on div "Anwendung" at bounding box center [982, 437] width 309 height 21
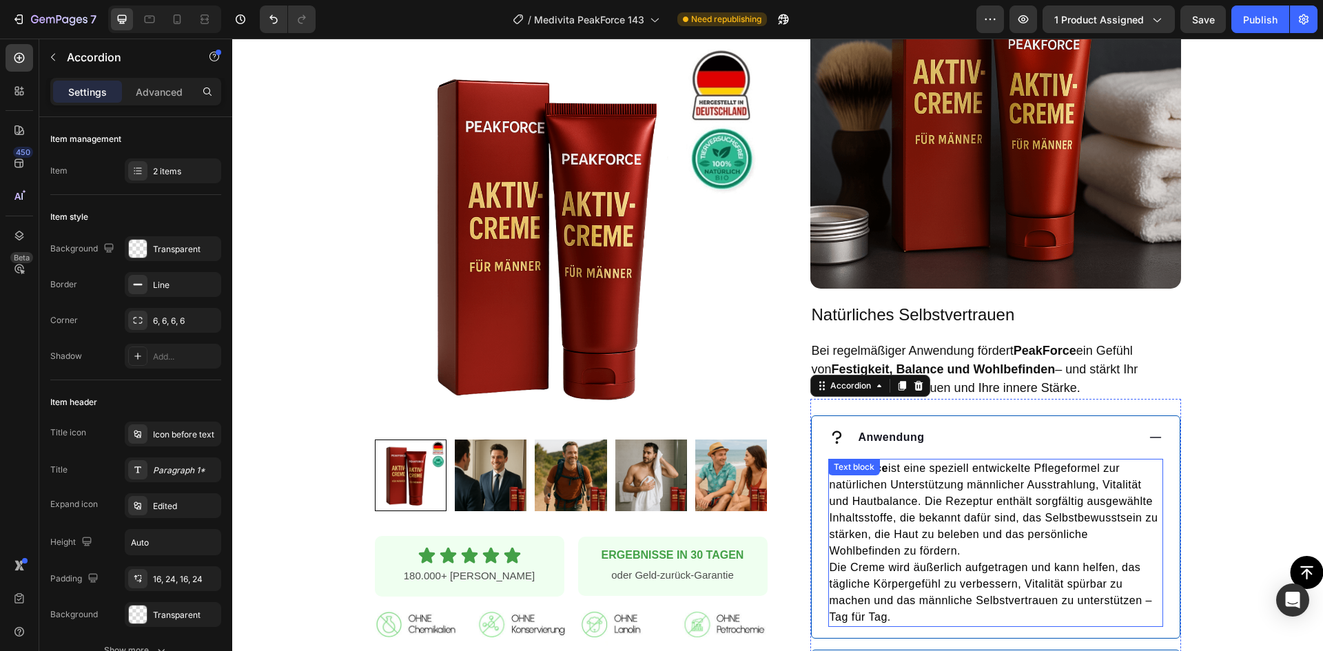
click at [963, 506] on p "PeakForce ist eine speziell entwickelte Pflegeformel zur natürlichen Unterstütz…" at bounding box center [996, 509] width 332 height 99
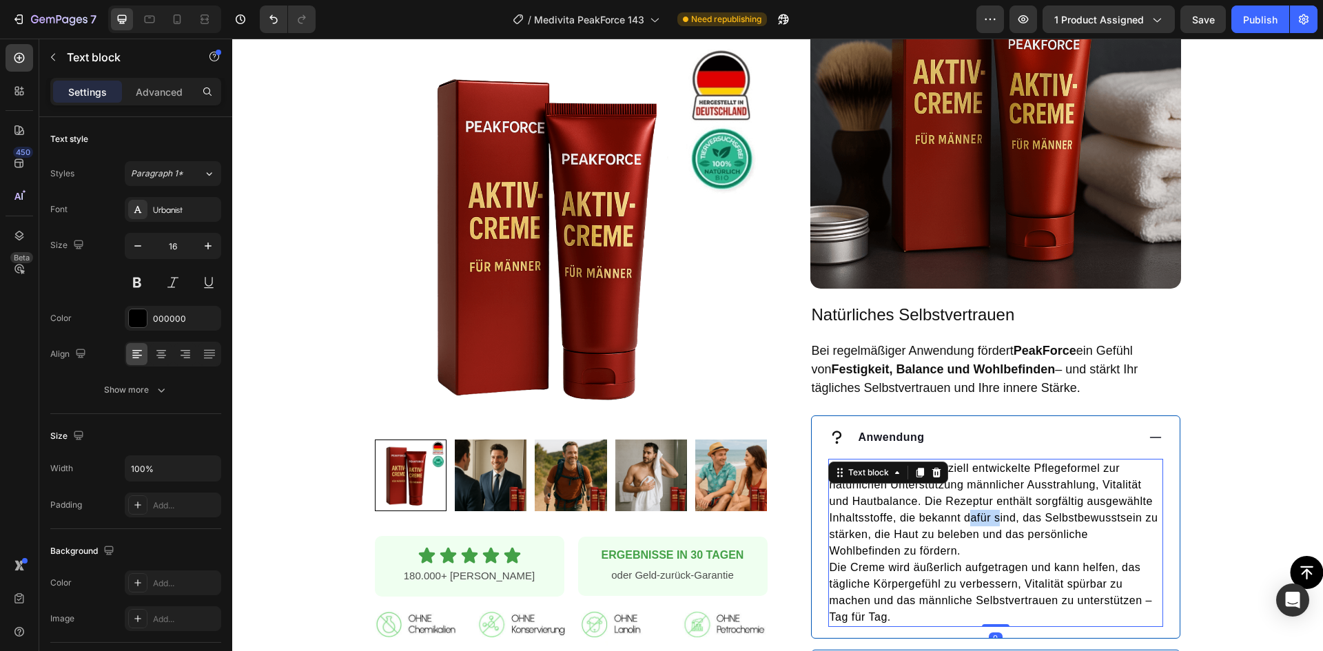
click at [963, 506] on p "PeakForce ist eine speziell entwickelte Pflegeformel zur natürlichen Unterstütz…" at bounding box center [996, 509] width 332 height 99
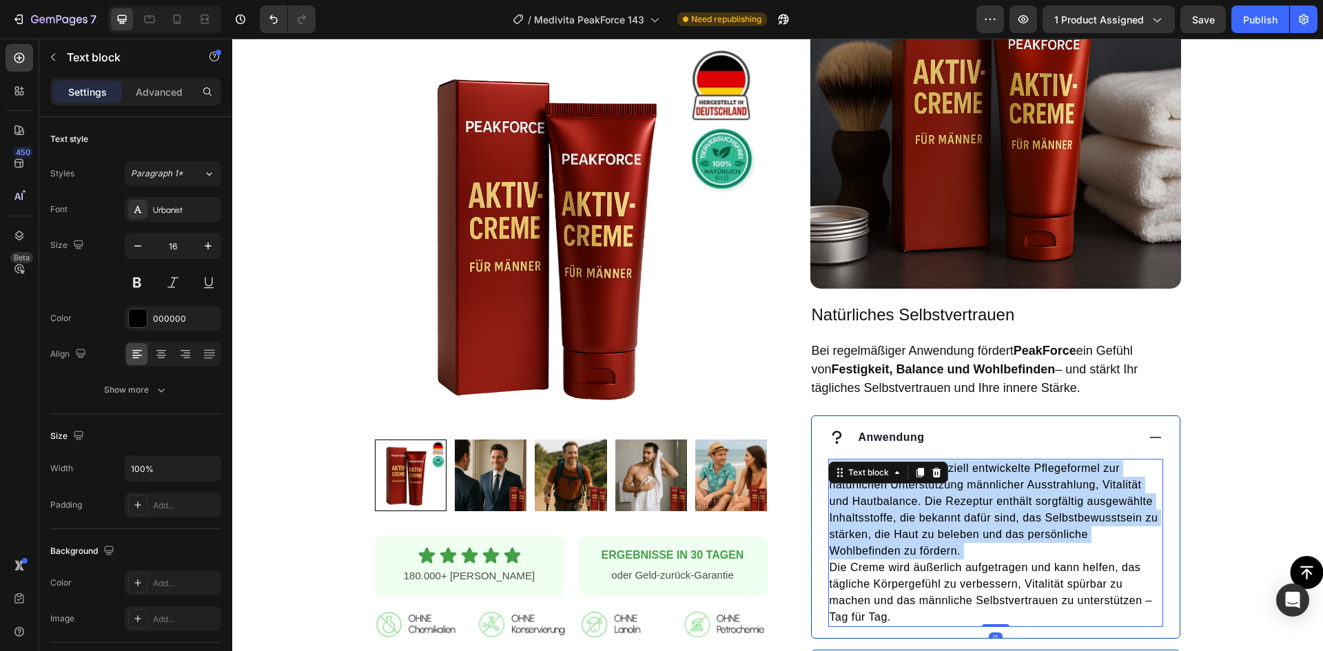
click at [962, 506] on p "PeakForce ist eine speziell entwickelte Pflegeformel zur natürlichen Unterstütz…" at bounding box center [996, 509] width 332 height 99
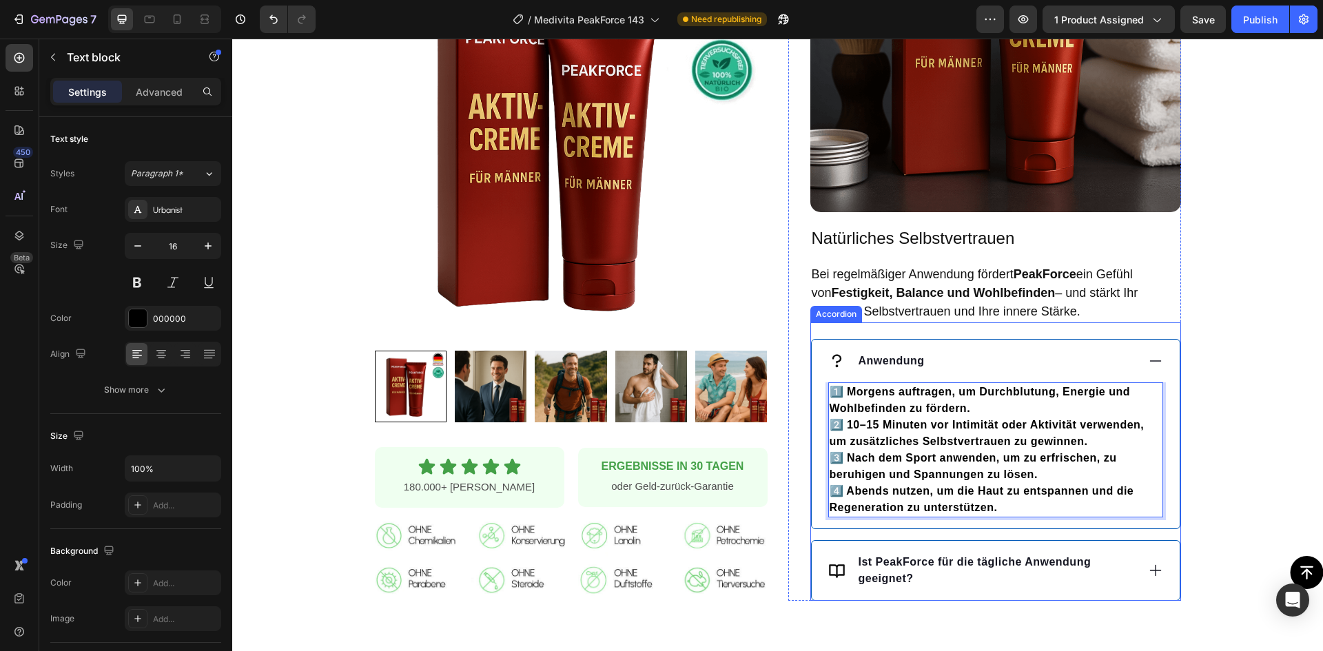
scroll to position [1309, 0]
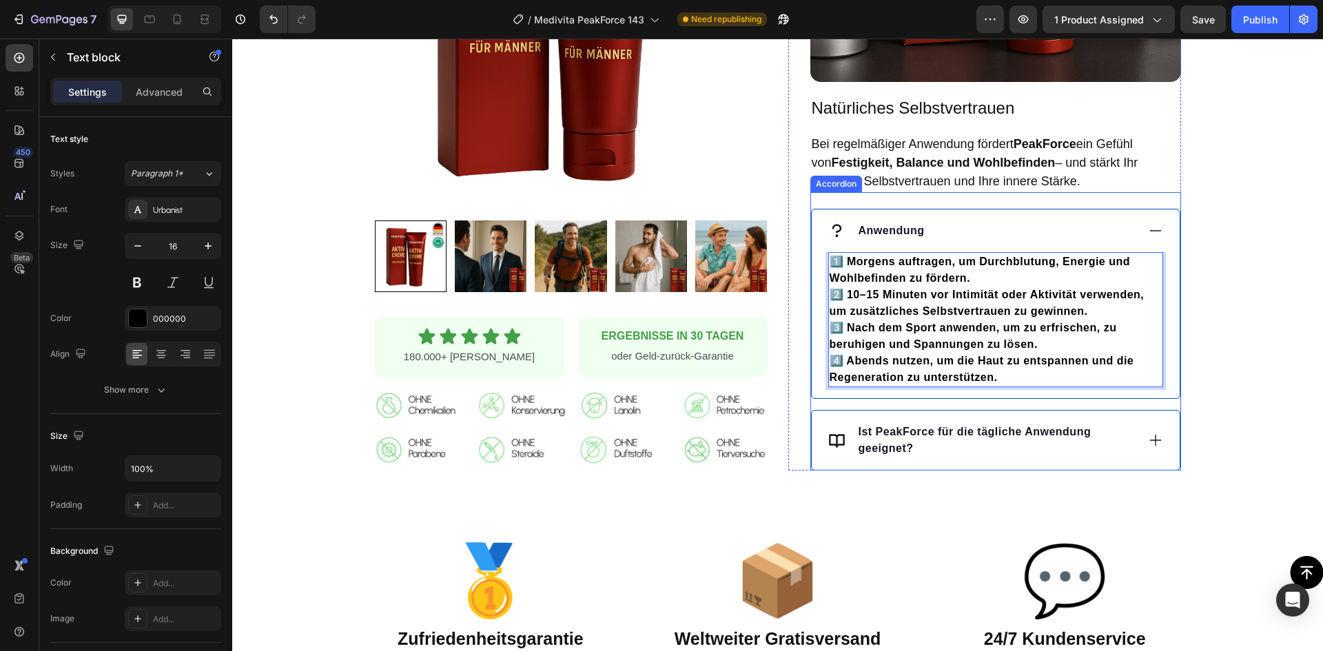
click at [895, 426] on strong "Ist PeakForce für die tägliche Anwendung geeignet?" at bounding box center [975, 440] width 233 height 28
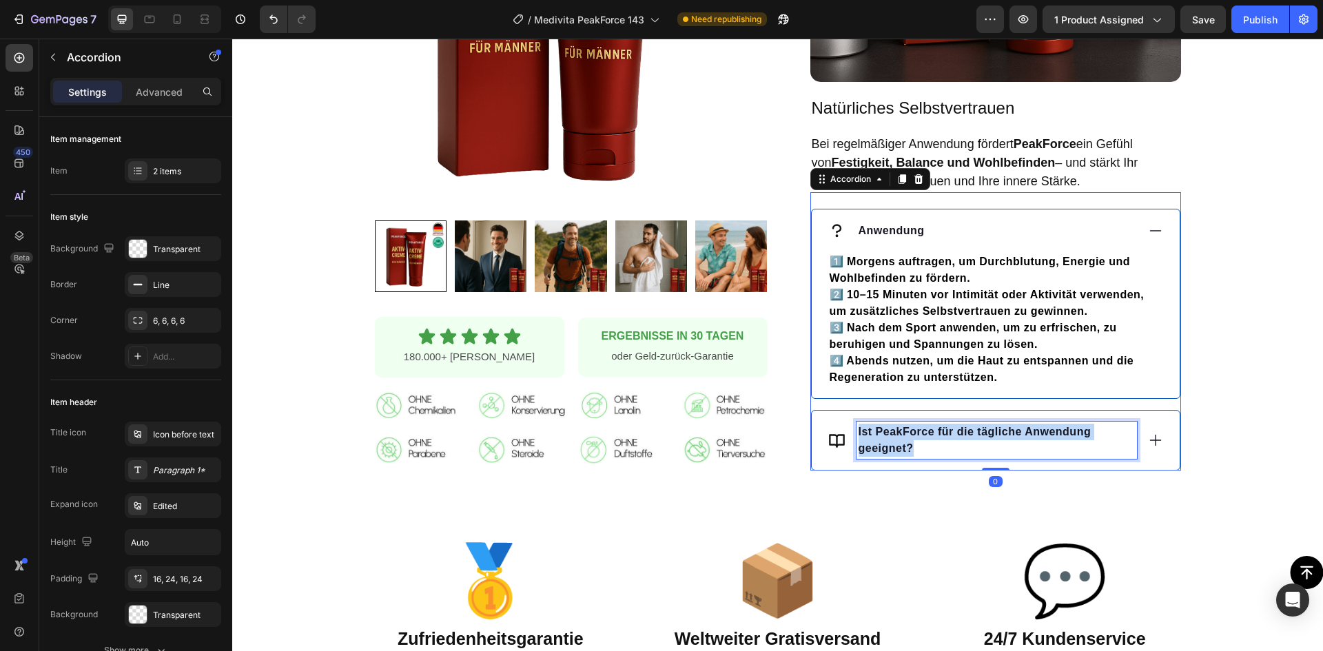
click at [895, 426] on strong "Ist PeakForce für die tägliche Anwendung geeignet?" at bounding box center [975, 440] width 233 height 28
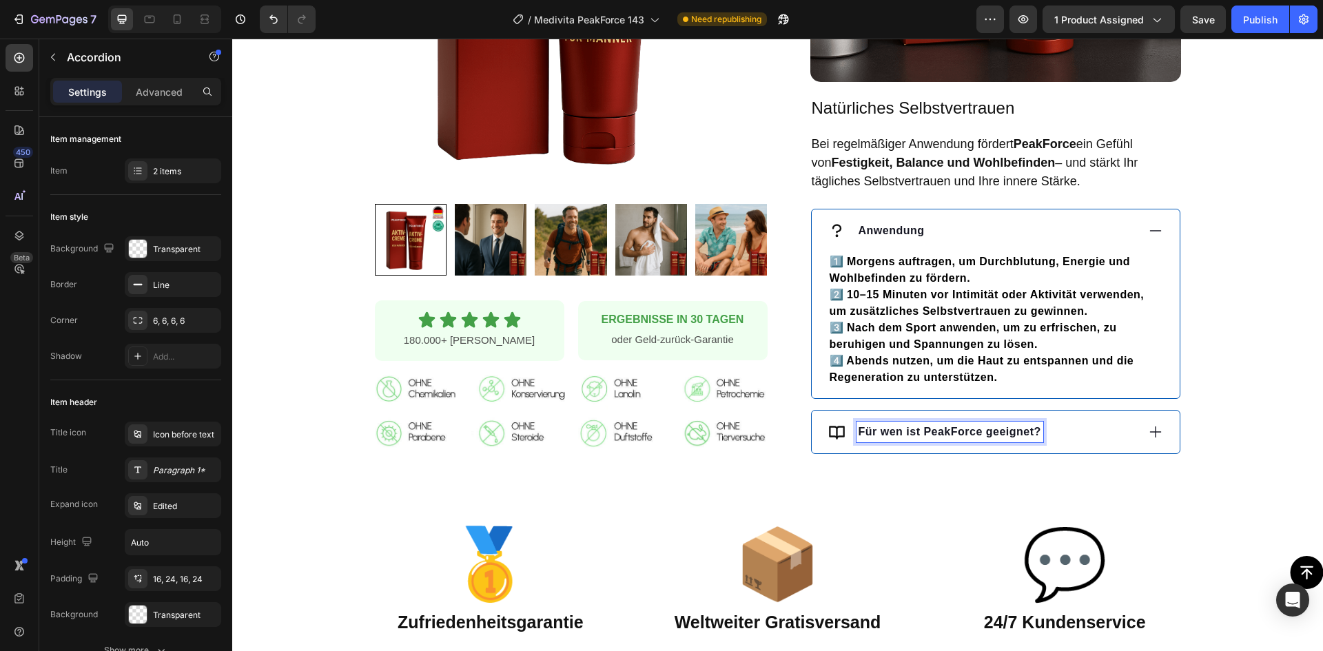
click at [1076, 422] on div "Für wen ist PeakForce geeignet?" at bounding box center [982, 432] width 309 height 21
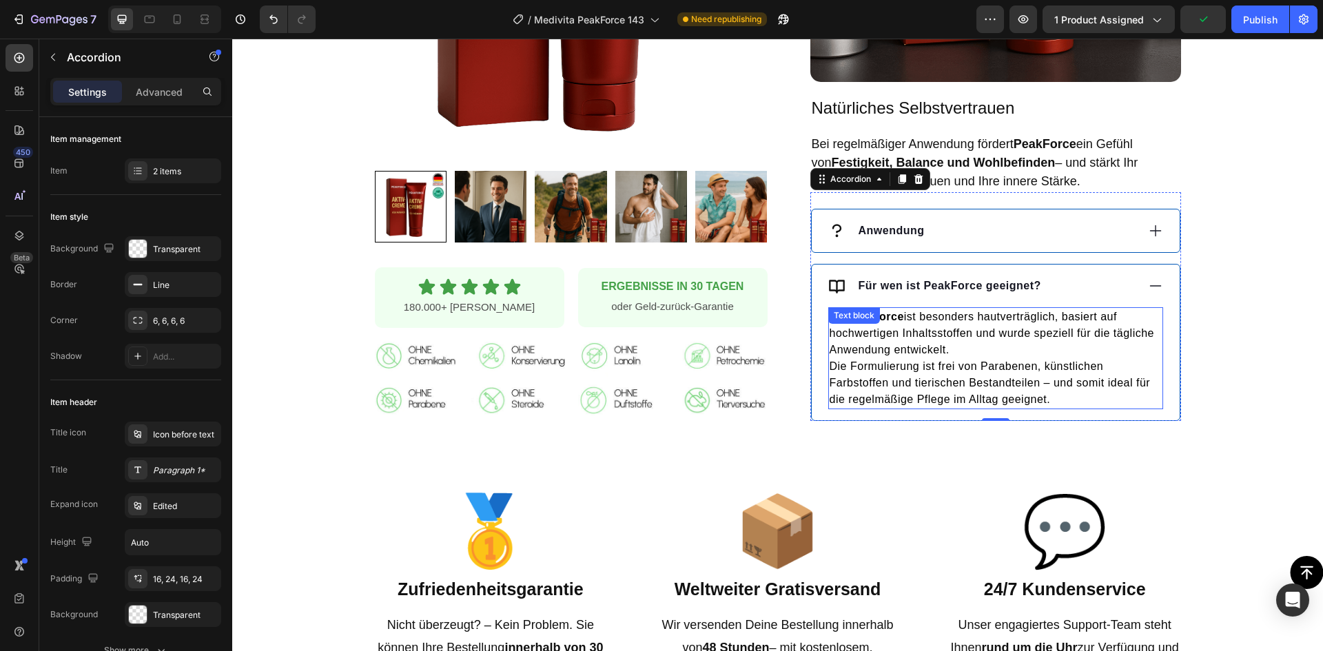
click at [925, 324] on p "Ja! PeakForce ist besonders hautverträglich, basiert auf hochwertigen Inhaltsst…" at bounding box center [996, 334] width 332 height 50
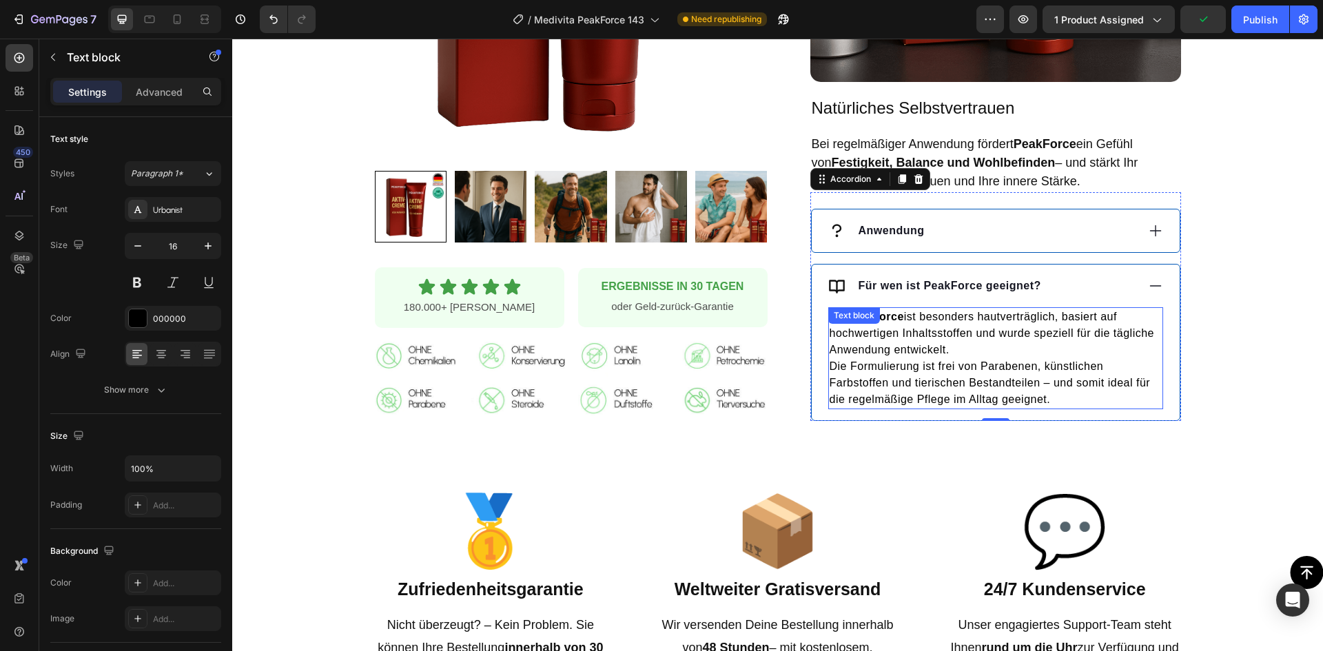
click at [925, 324] on p "Ja! PeakForce ist besonders hautverträglich, basiert auf hochwertigen Inhaltsst…" at bounding box center [996, 334] width 332 height 50
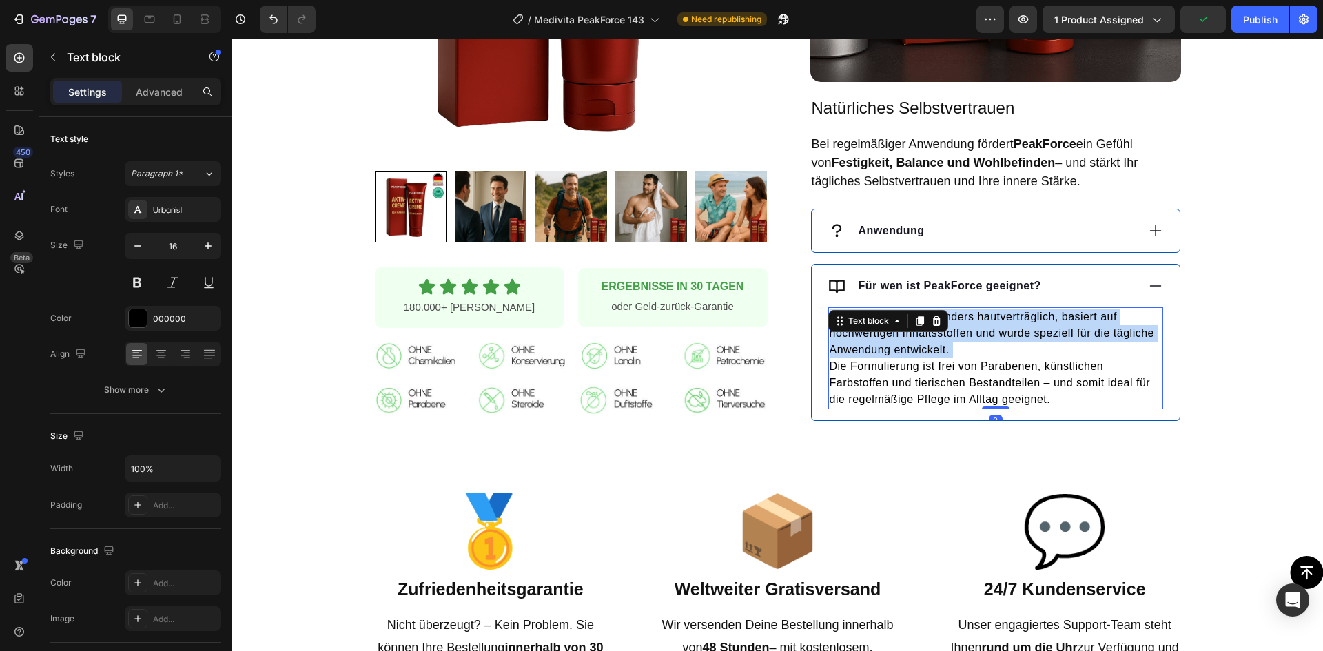
click at [926, 323] on p "Ja! PeakForce ist besonders hautverträglich, basiert auf hochwertigen Inhaltsst…" at bounding box center [996, 334] width 332 height 50
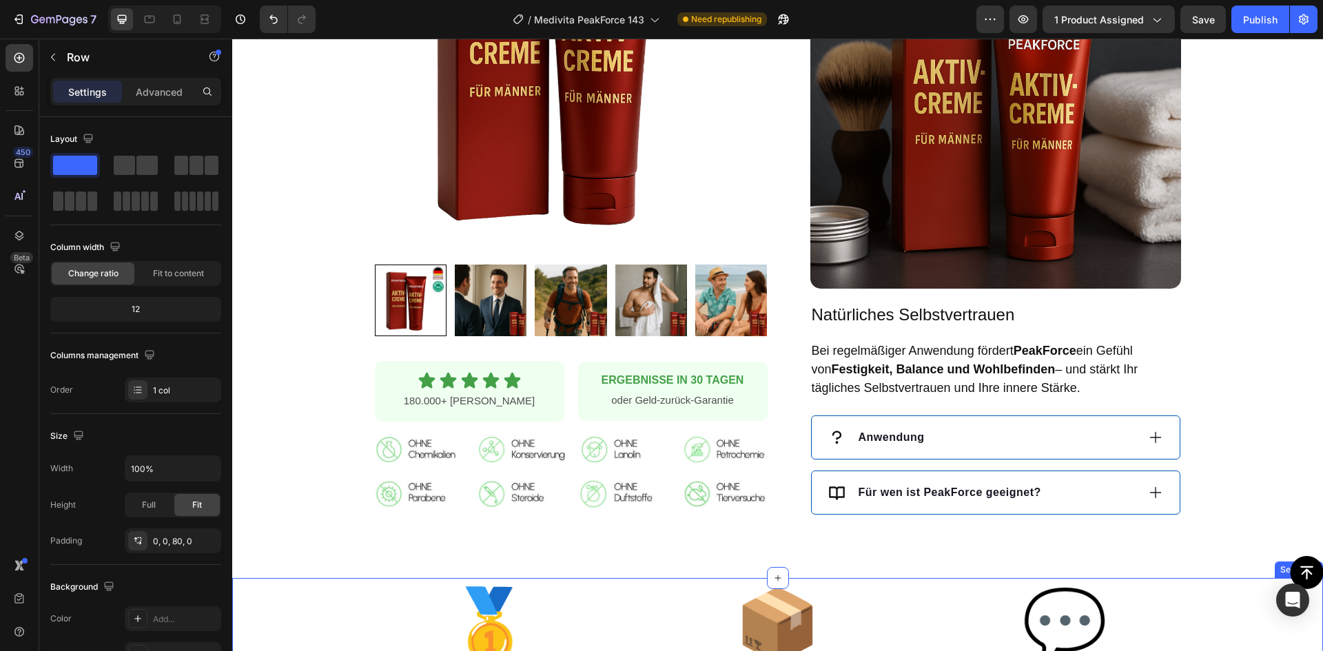
scroll to position [1034, 0]
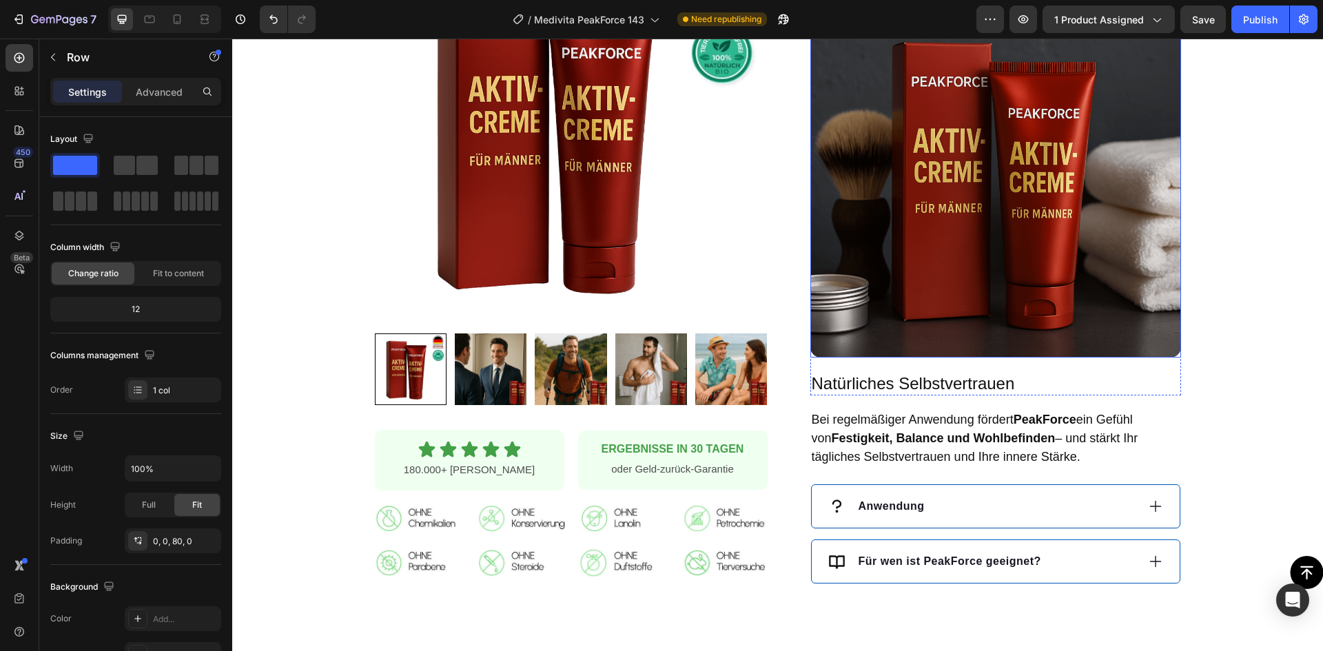
click at [970, 272] on img at bounding box center [995, 172] width 371 height 371
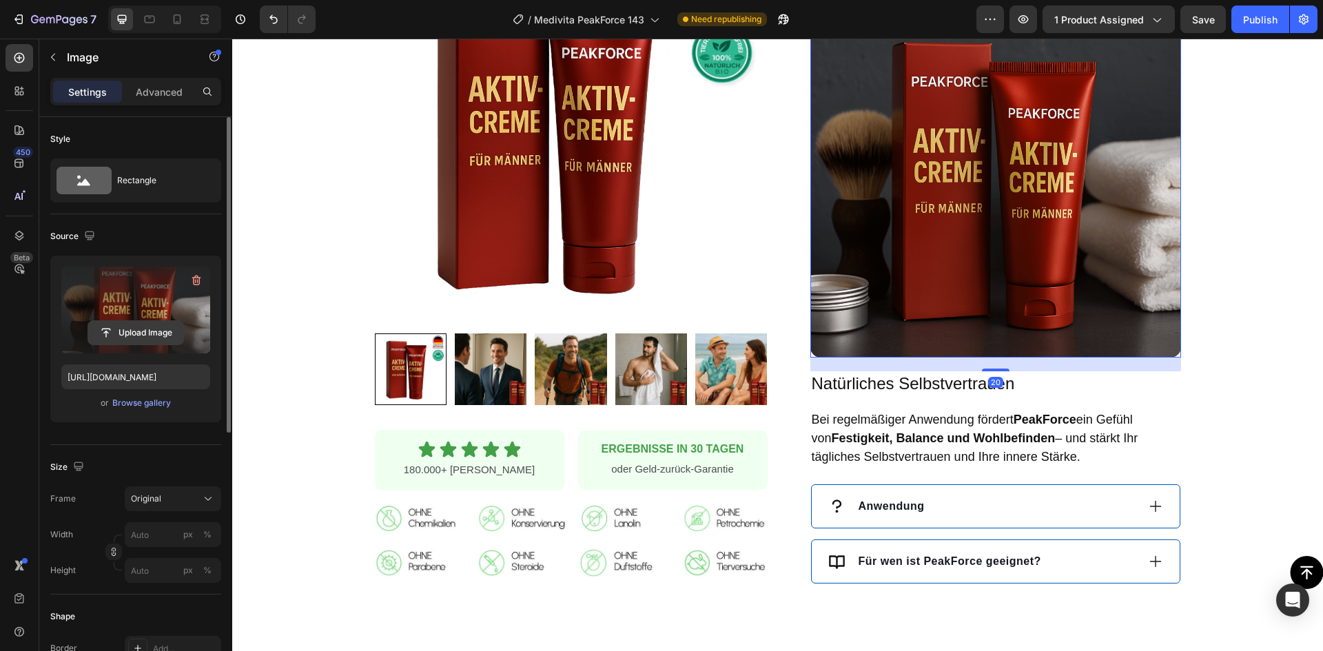
click at [154, 338] on input "file" at bounding box center [135, 332] width 95 height 23
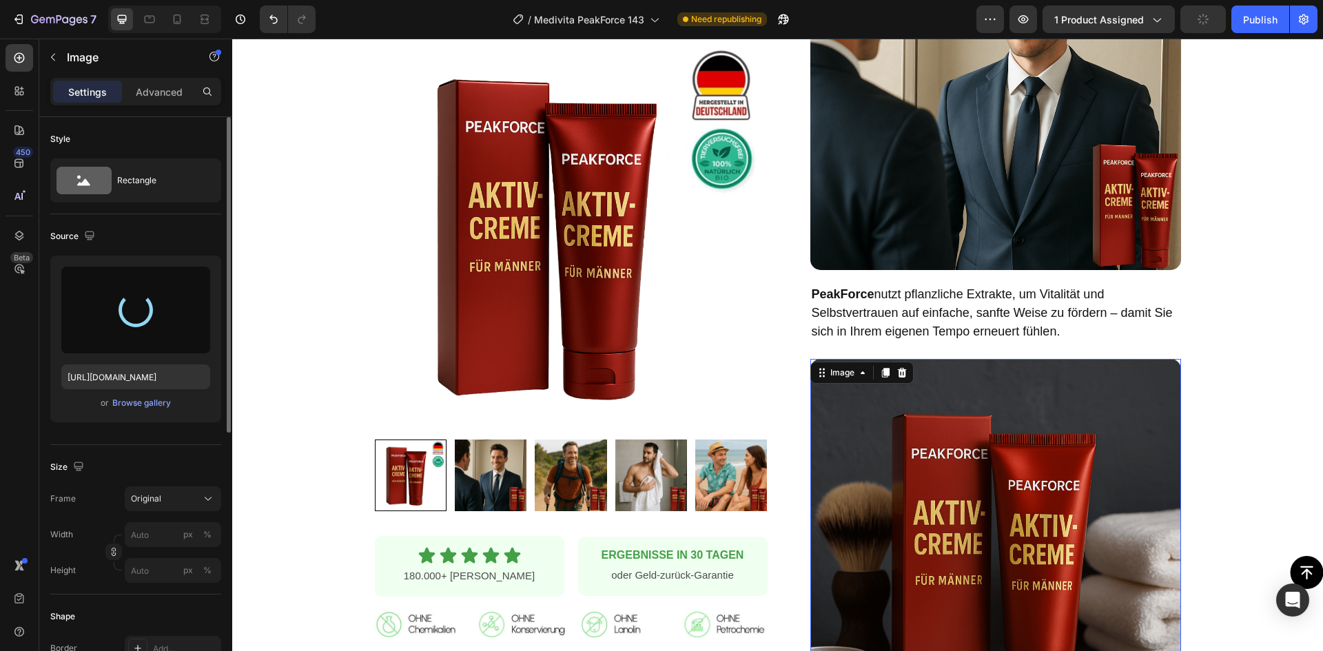
scroll to position [620, 0]
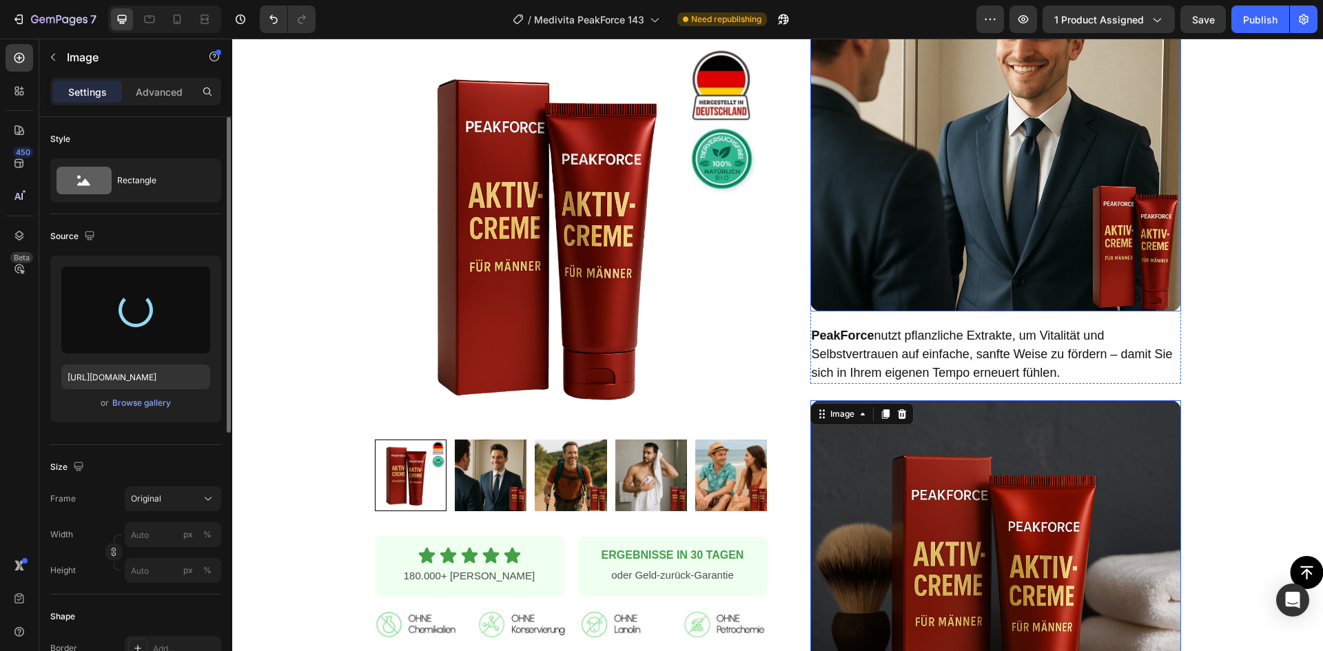
click at [992, 219] on img at bounding box center [995, 126] width 371 height 371
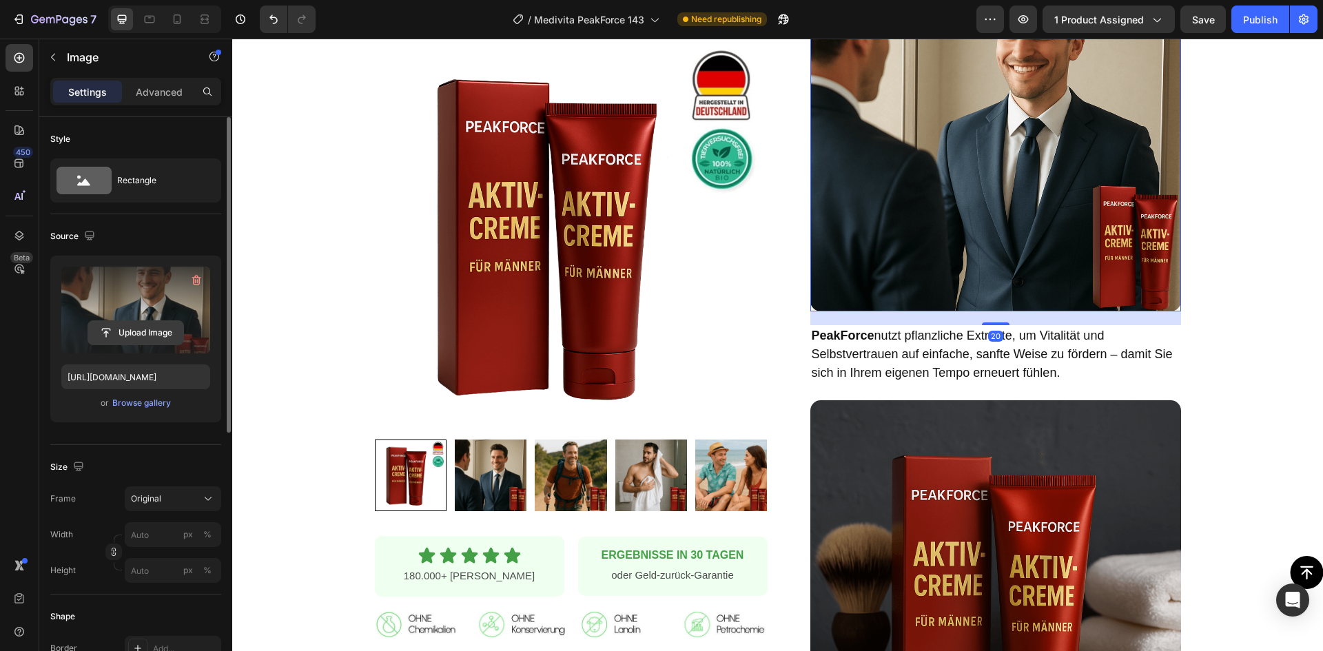
click at [132, 329] on input "file" at bounding box center [135, 332] width 95 height 23
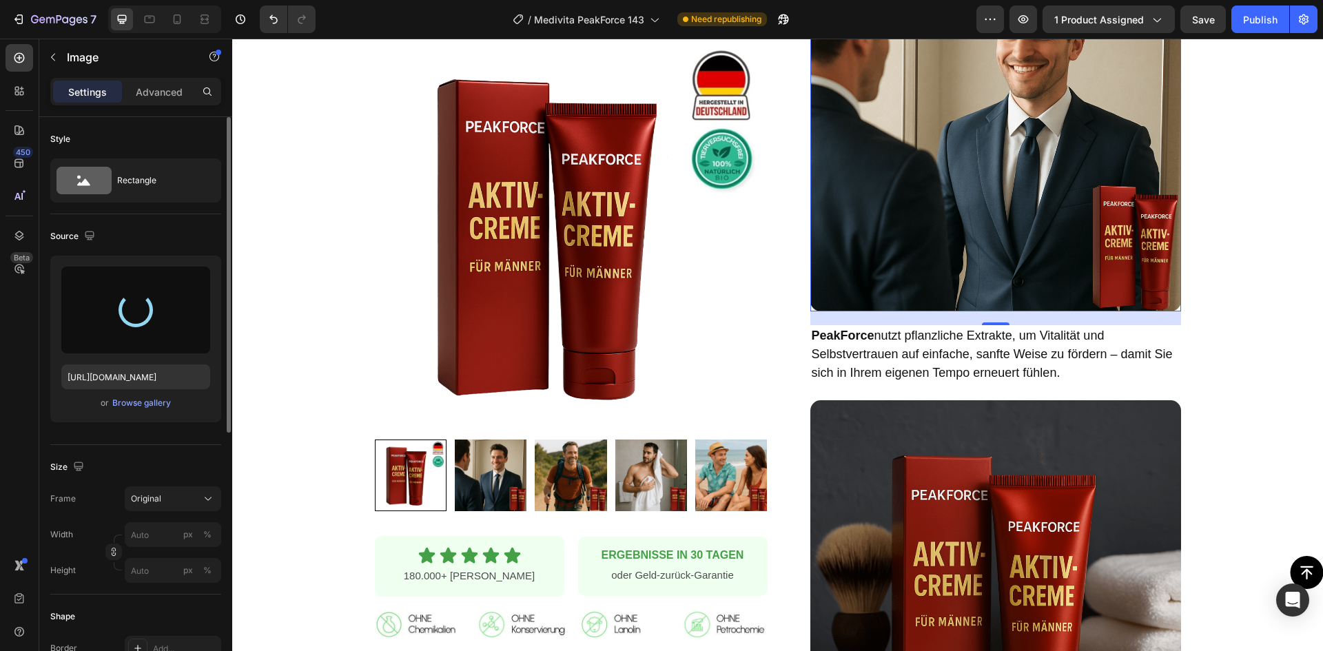
type input "https://cdn.shopify.com/s/files/1/0931/5106/8507/files/gempages_562611123635881…"
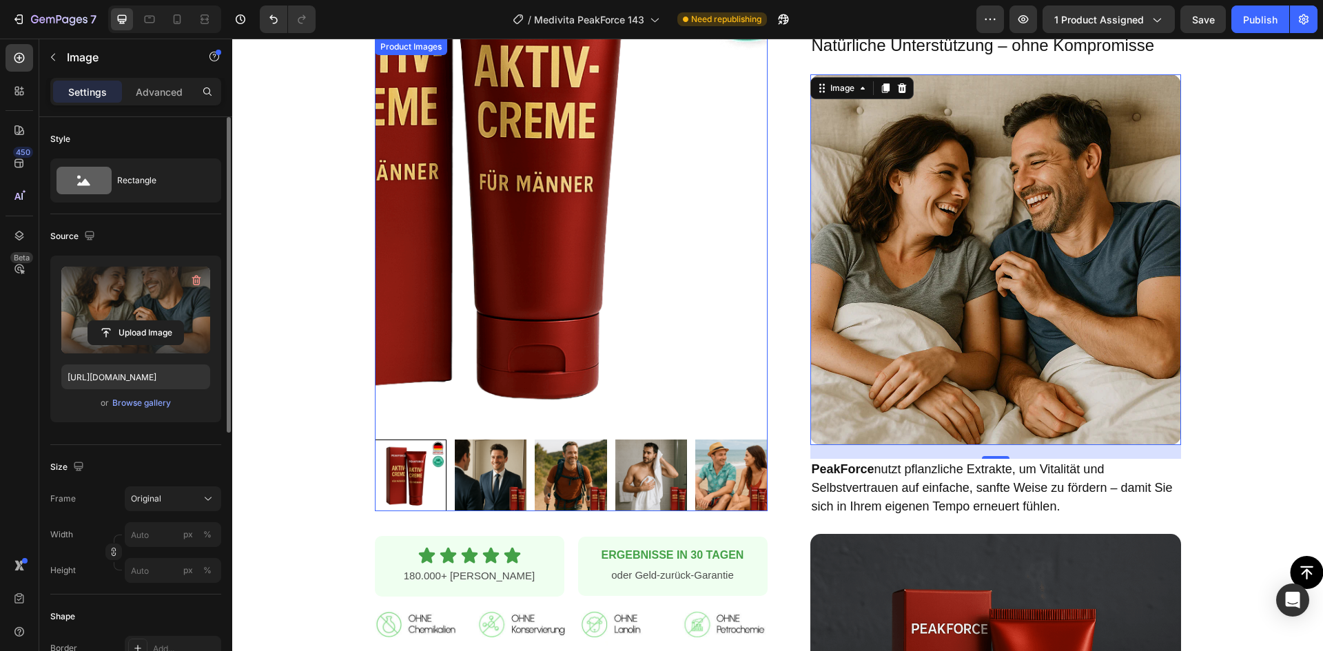
scroll to position [482, 0]
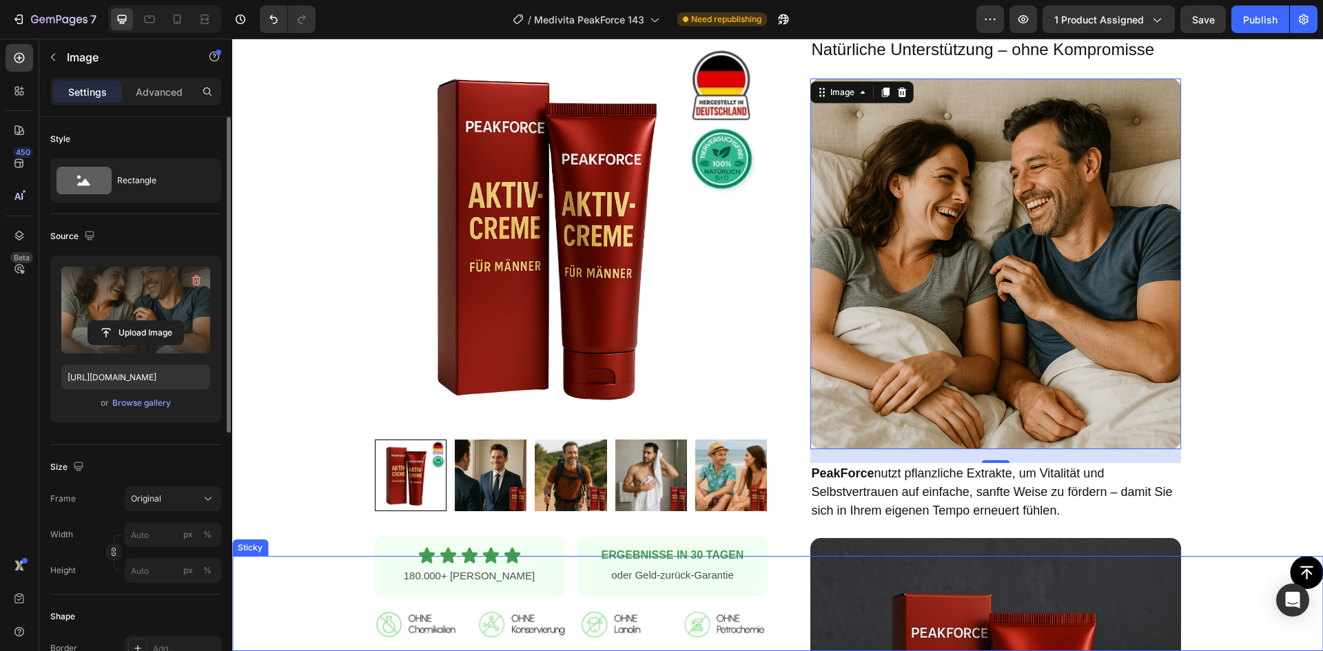
drag, startPoint x: 888, startPoint y: 615, endPoint x: 730, endPoint y: 555, distance: 169.2
click at [888, 615] on div "Button" at bounding box center [777, 603] width 1091 height 95
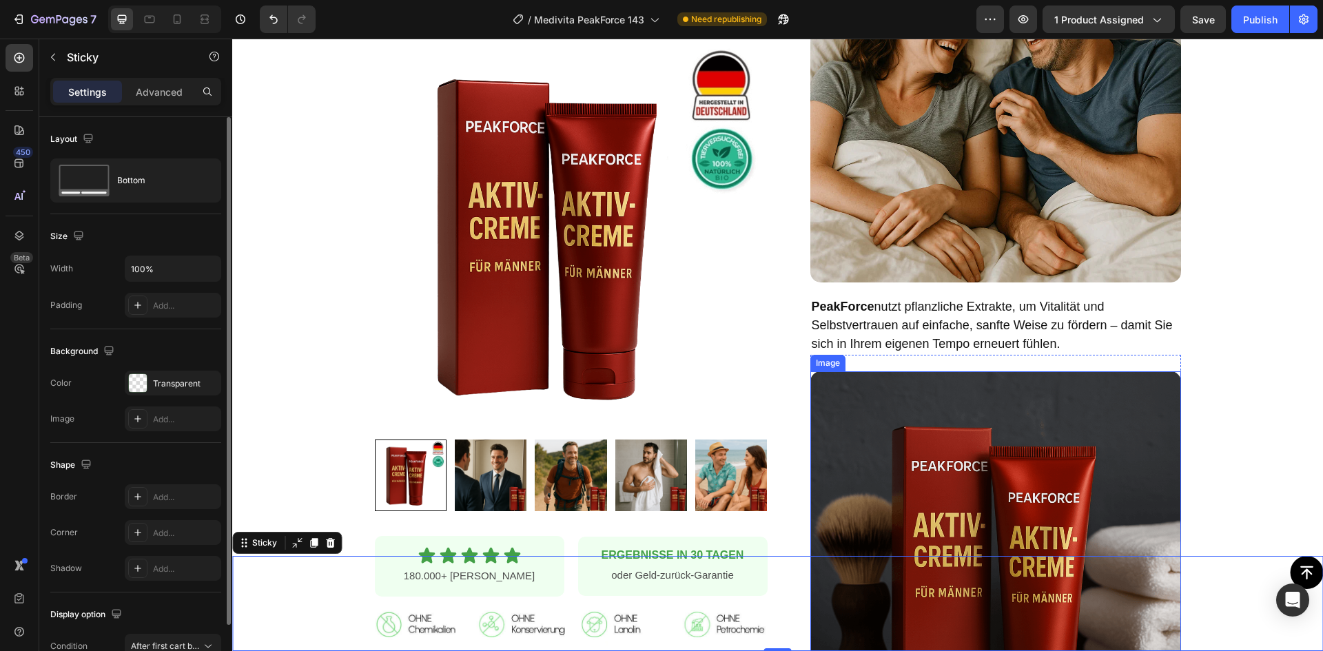
scroll to position [689, 0]
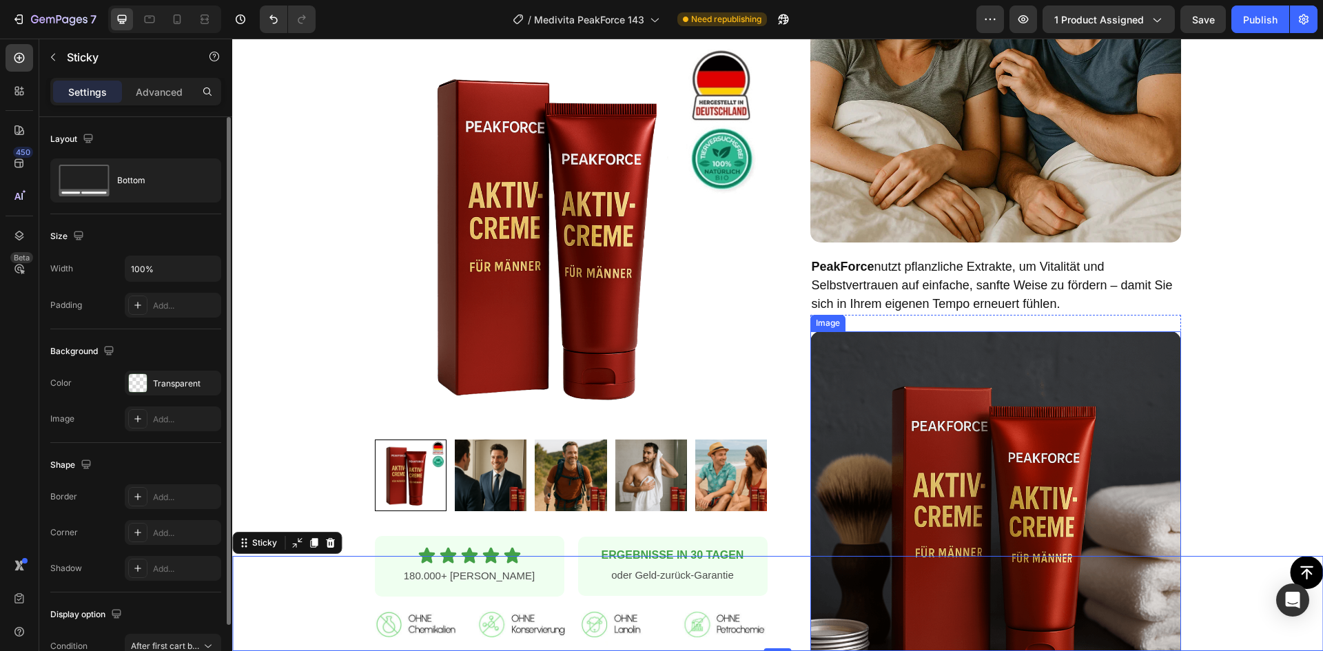
click at [968, 414] on img at bounding box center [995, 516] width 371 height 371
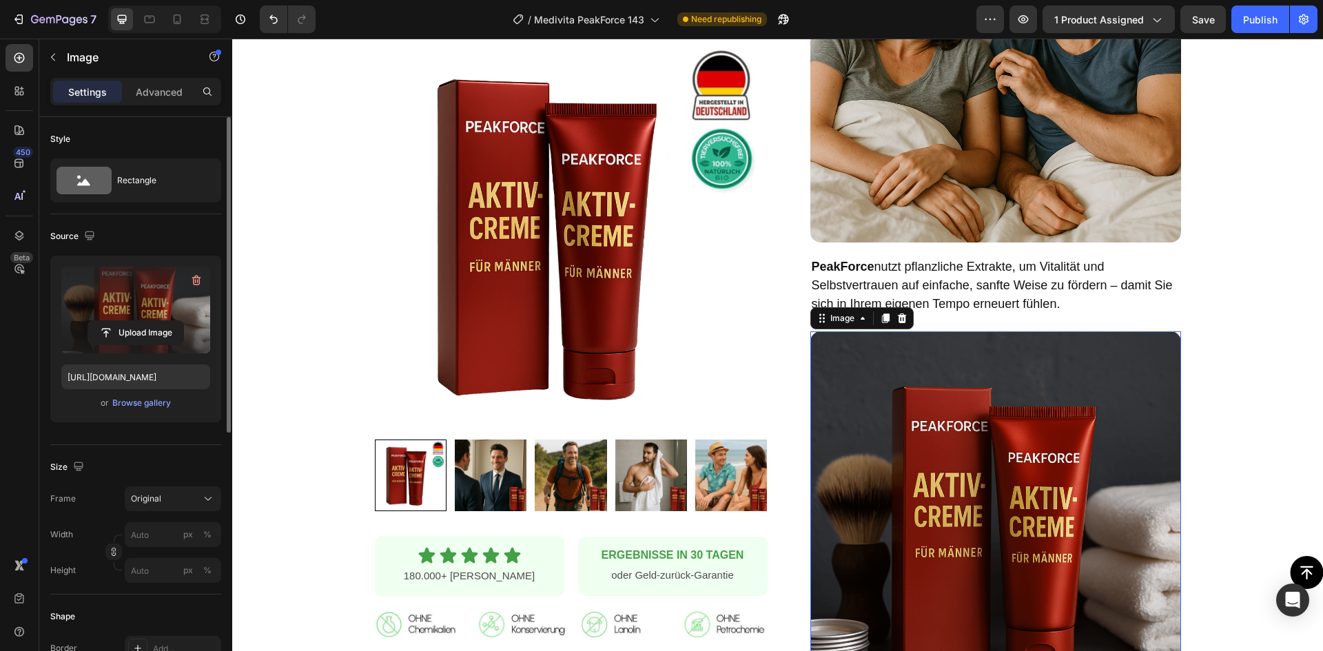
click at [141, 313] on label at bounding box center [135, 310] width 149 height 87
click at [141, 321] on input "file" at bounding box center [135, 332] width 95 height 23
type input "https://cdn.shopify.com/s/files/1/0931/5106/8507/files/gempages_562611123635881…"
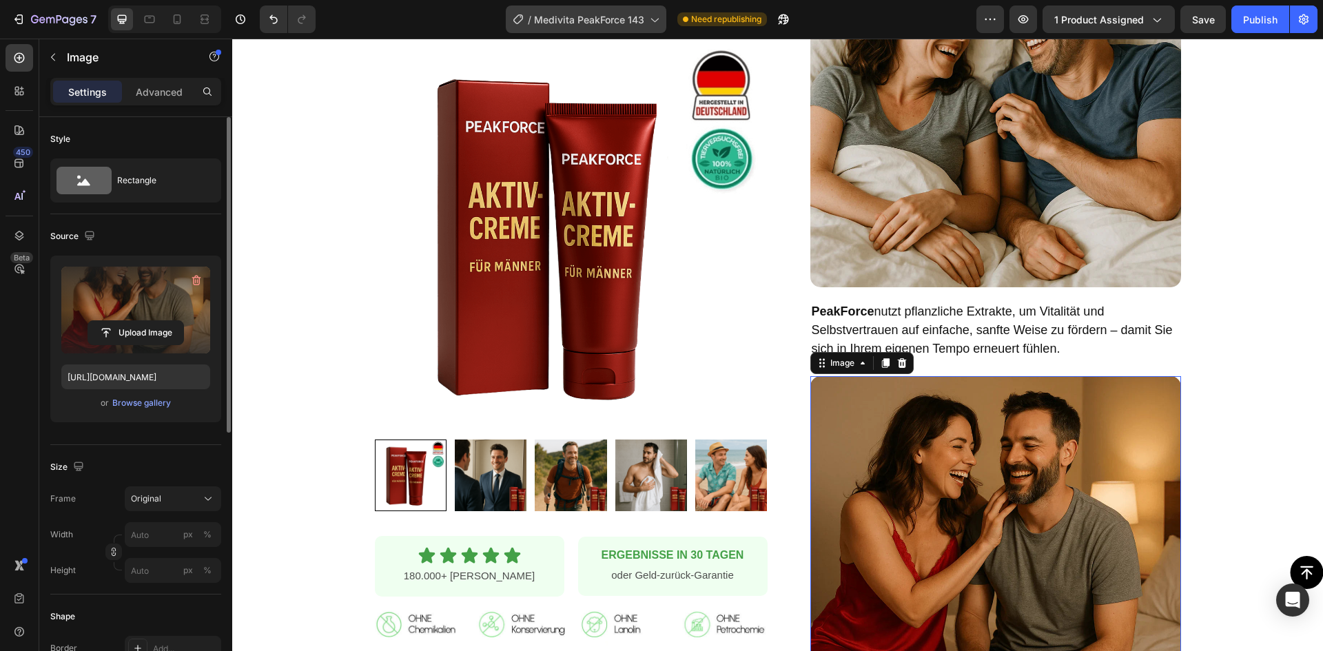
scroll to position [620, 0]
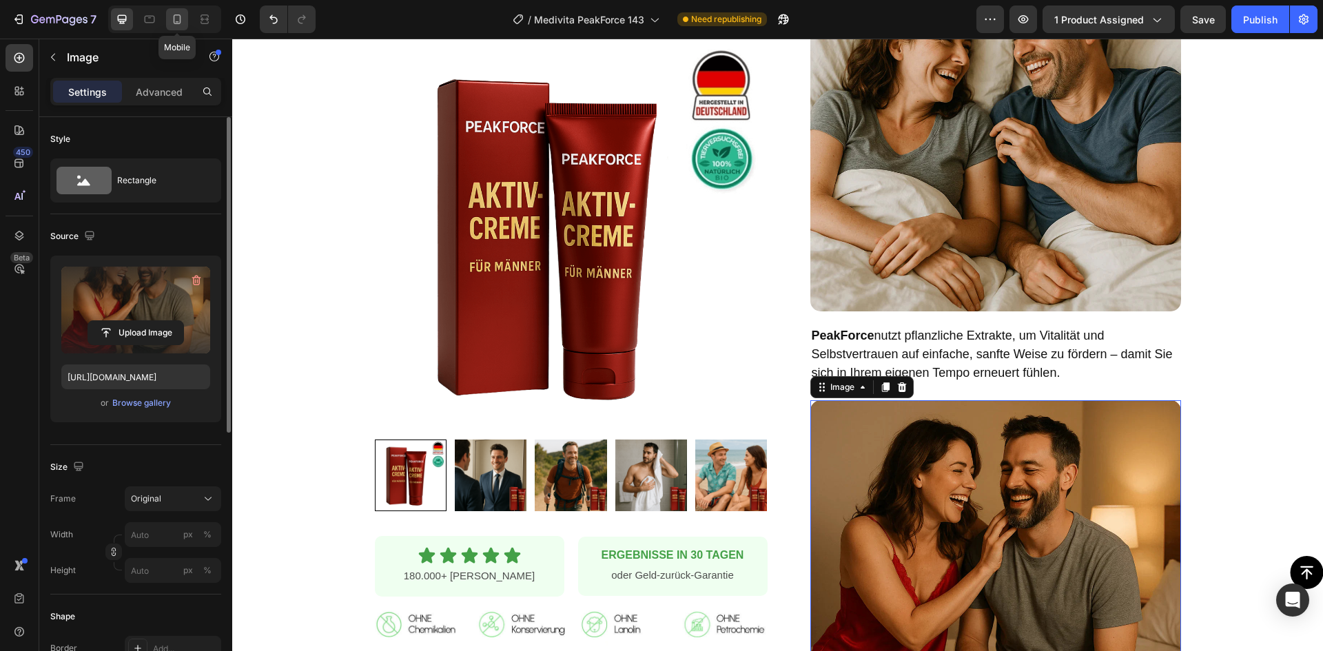
drag, startPoint x: 182, startPoint y: 19, endPoint x: 114, endPoint y: 110, distance: 113.7
click at [182, 19] on icon at bounding box center [177, 19] width 14 height 14
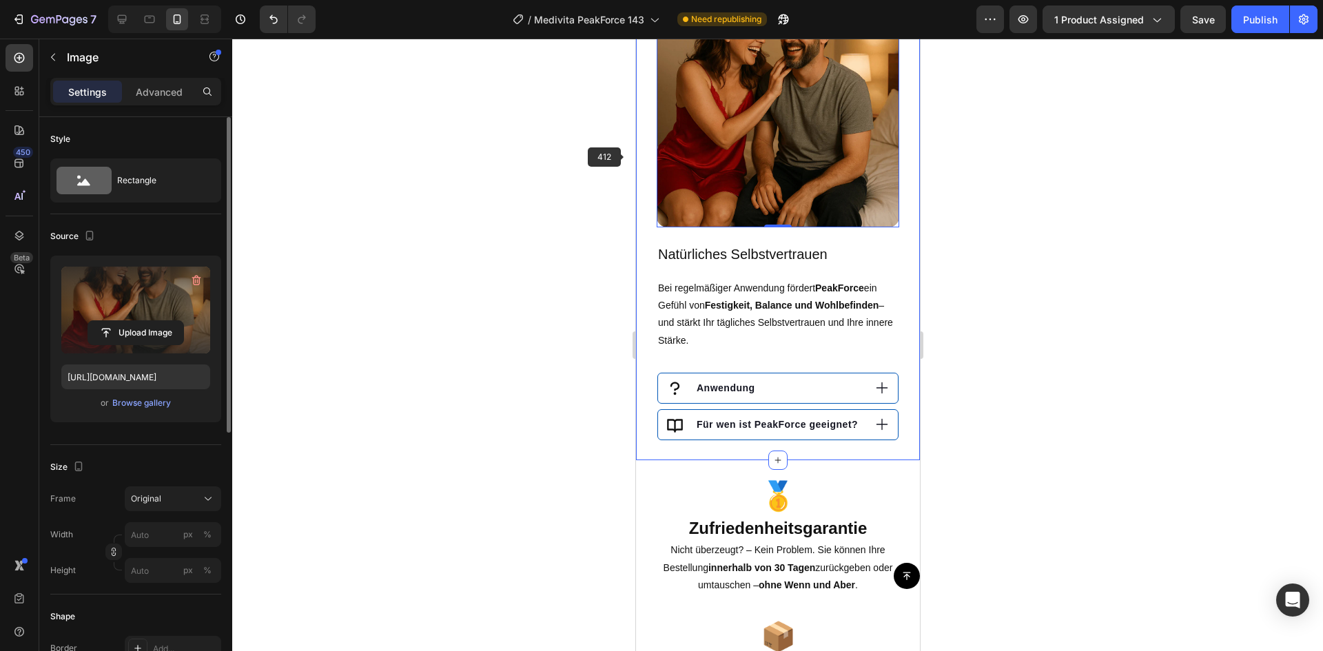
scroll to position [1267, 0]
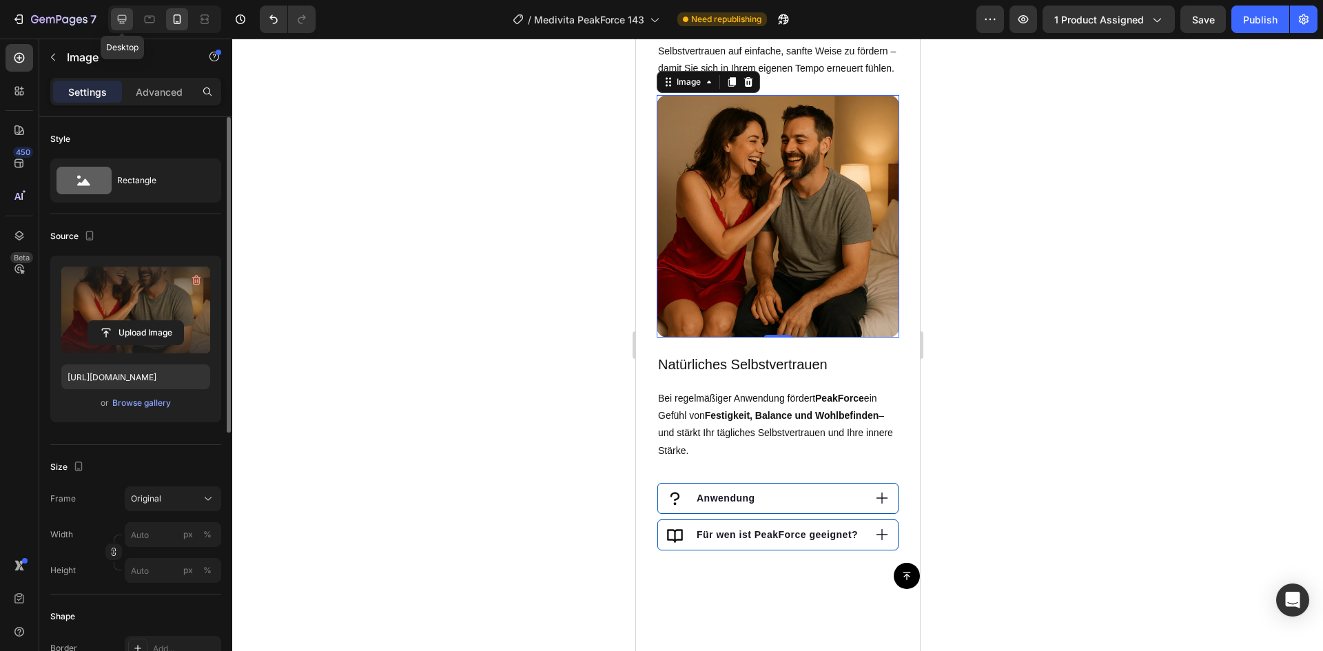
click at [127, 14] on icon at bounding box center [122, 19] width 14 height 14
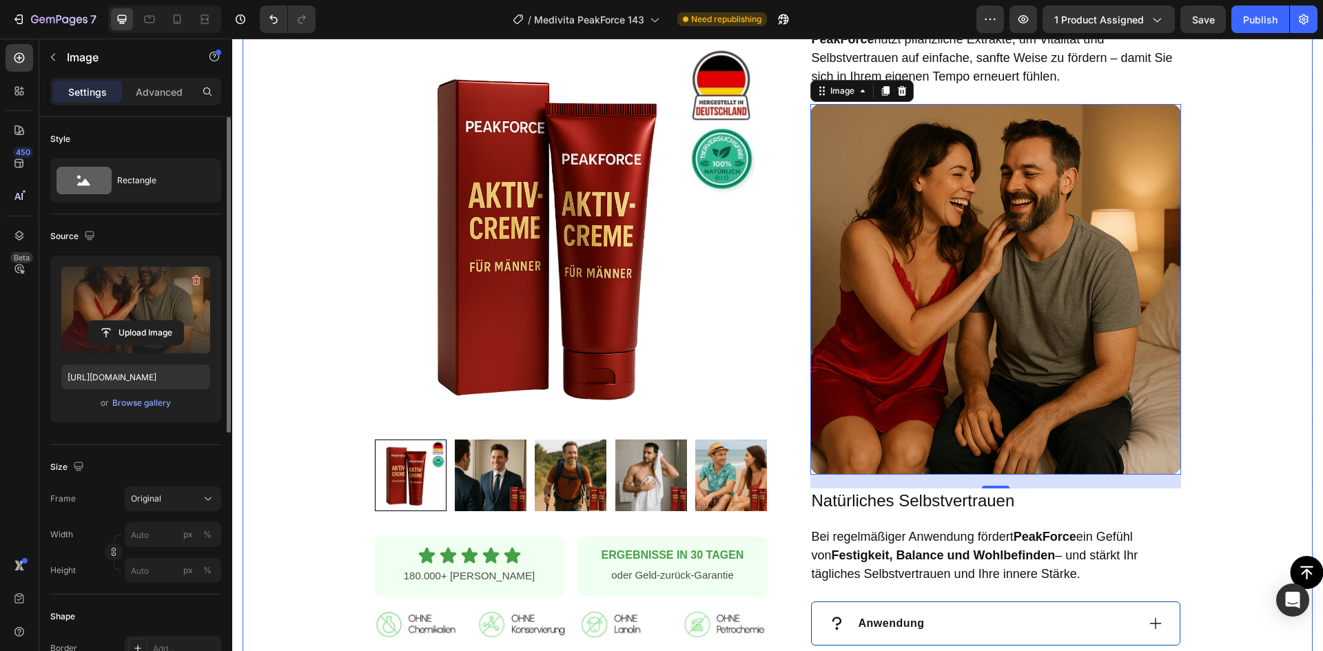
scroll to position [913, 0]
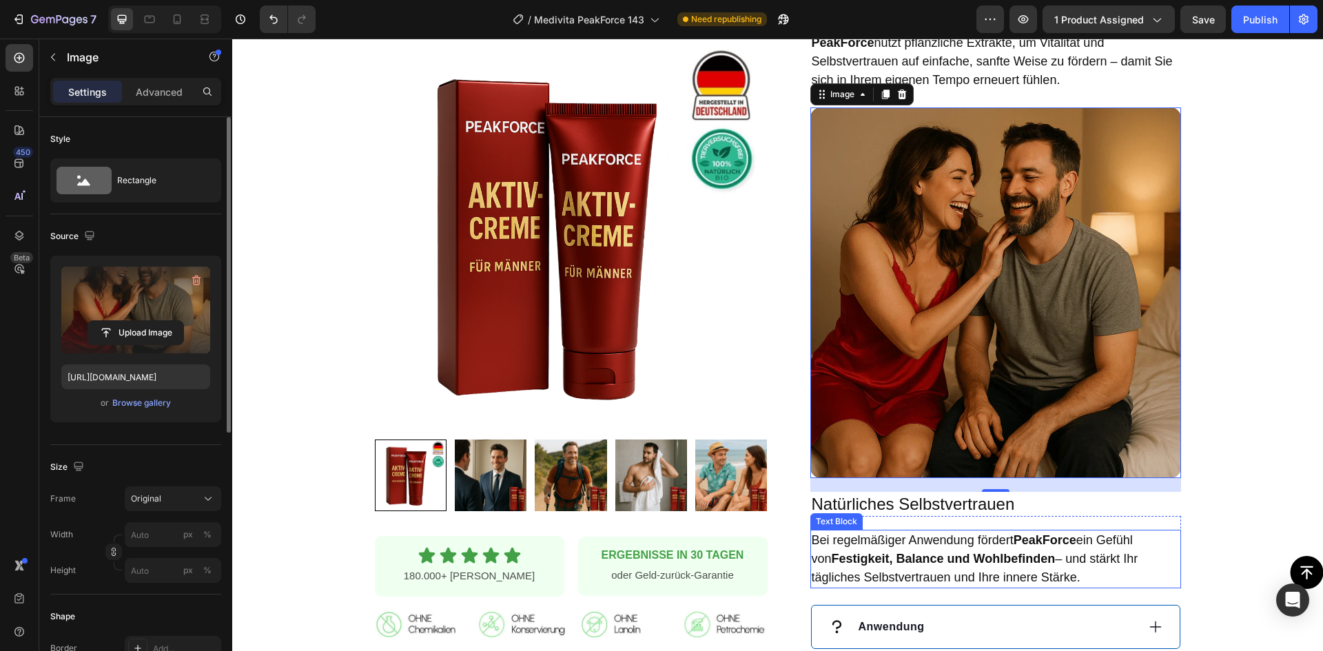
click at [868, 552] on strong "Festigkeit, Balance und Wohlbefinden" at bounding box center [944, 559] width 224 height 14
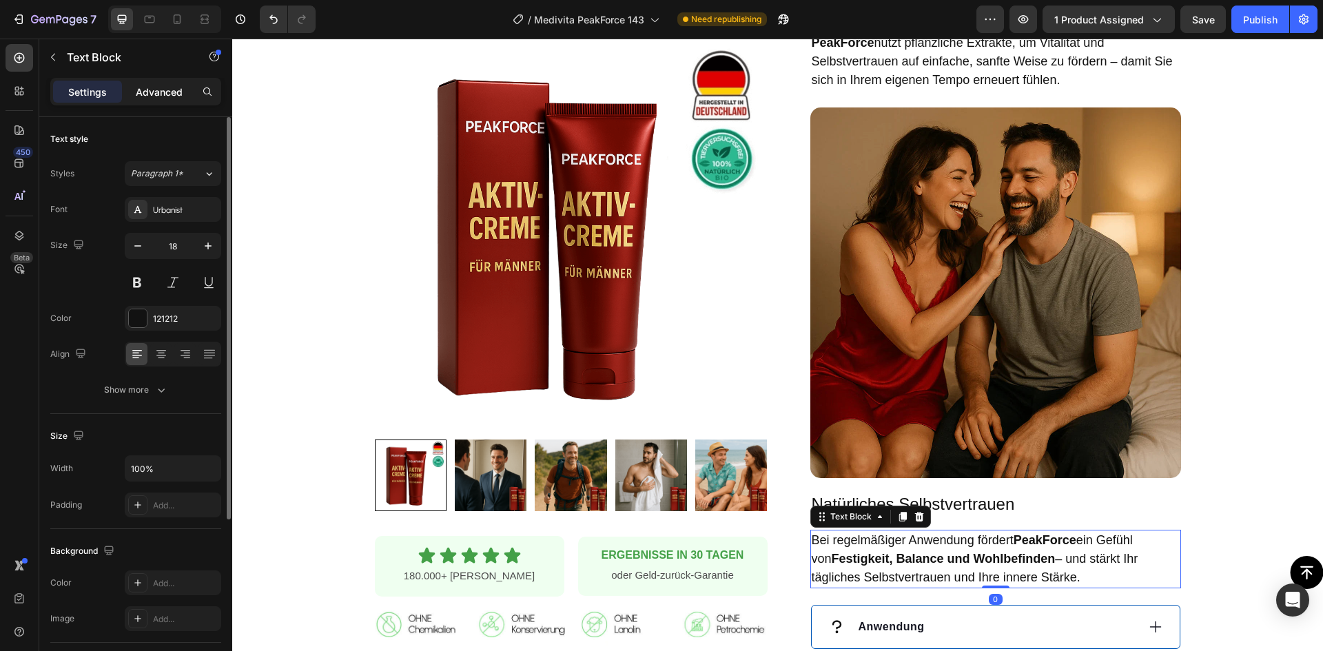
click at [155, 87] on p "Advanced" at bounding box center [159, 92] width 47 height 14
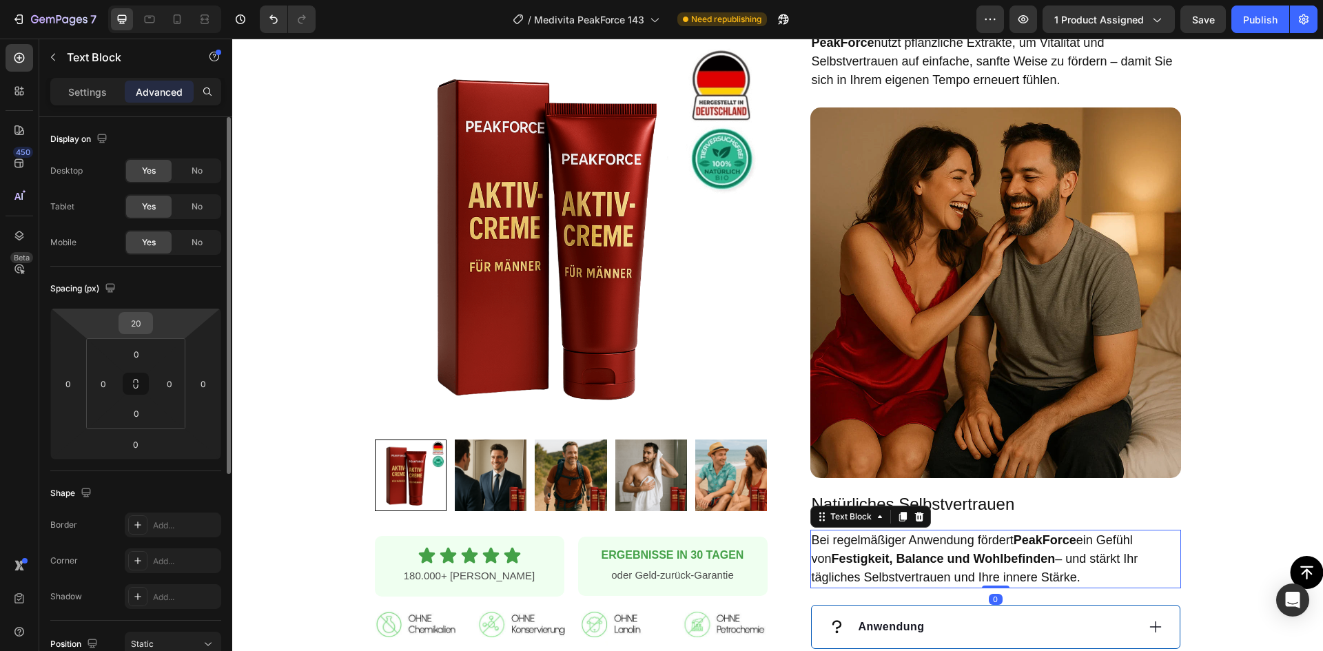
click at [139, 325] on input "20" at bounding box center [136, 323] width 28 height 21
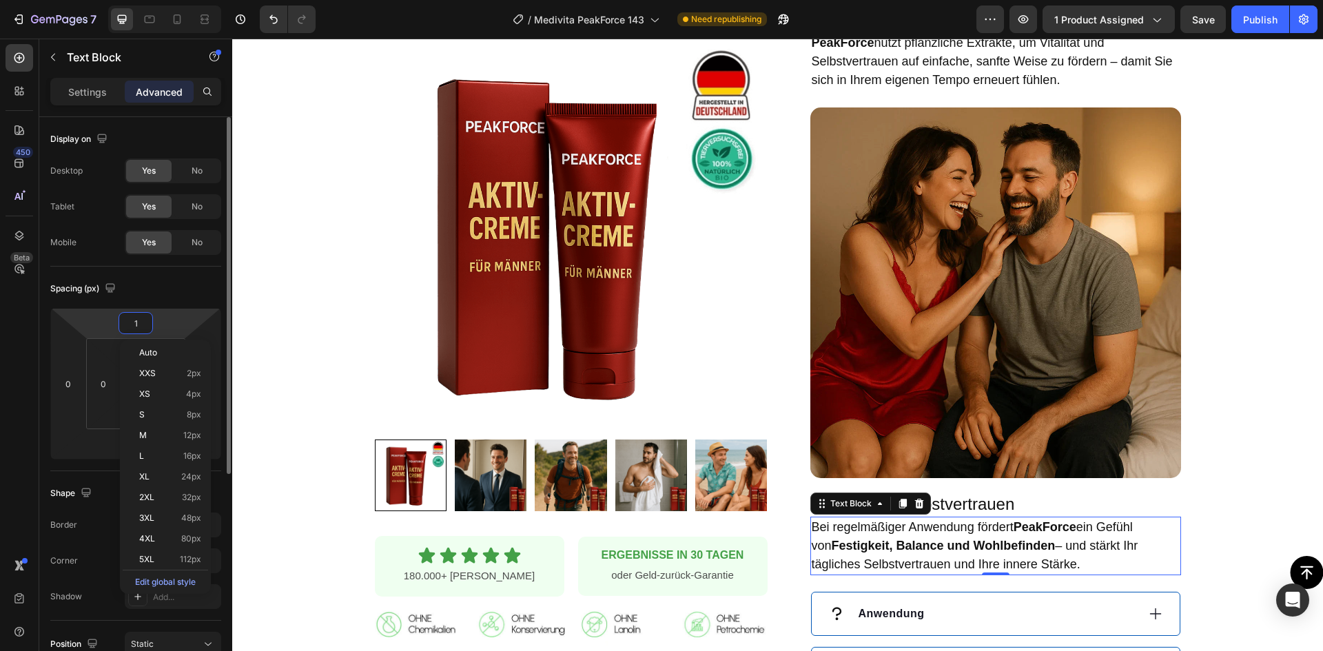
type input "10"
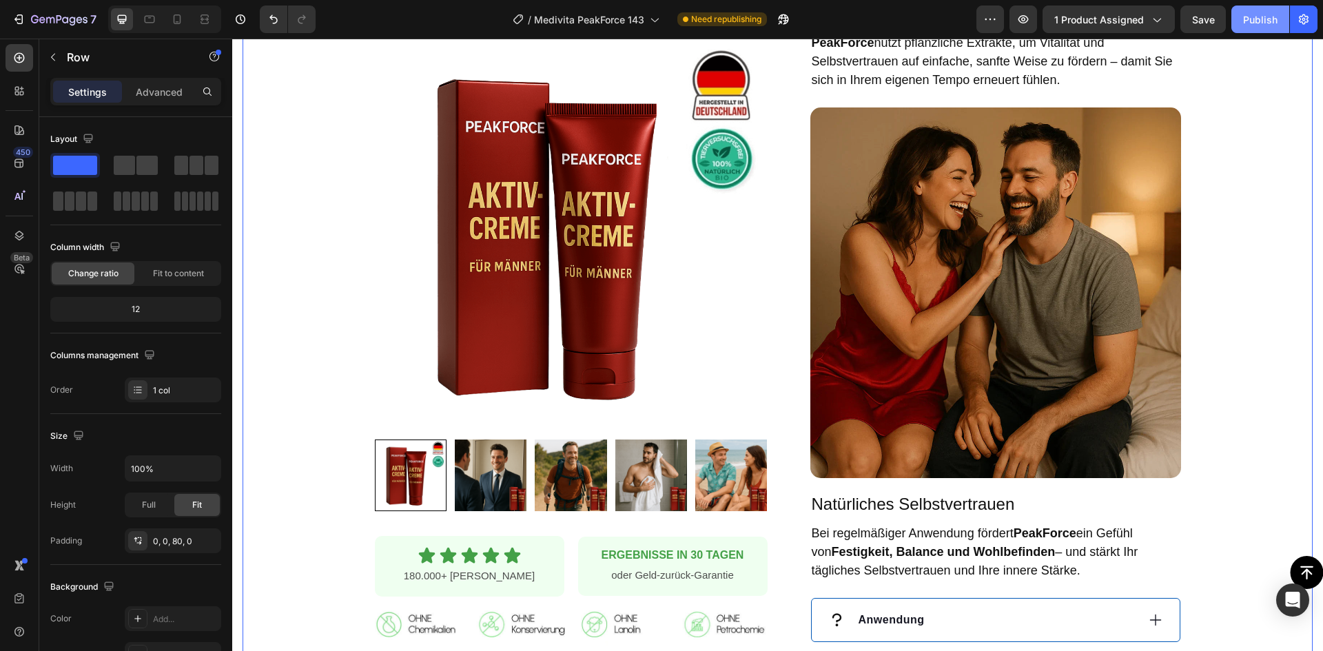
click at [1243, 20] on div "Publish" at bounding box center [1260, 19] width 34 height 14
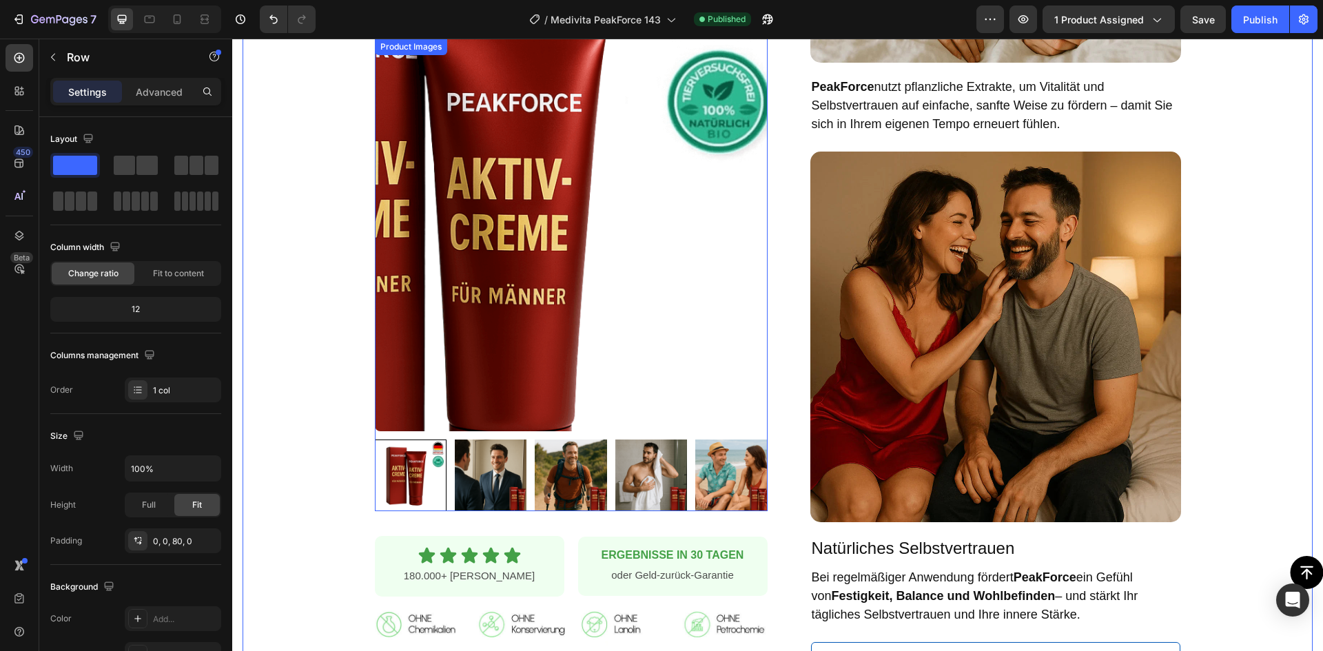
scroll to position [844, 0]
